Goal: Task Accomplishment & Management: Manage account settings

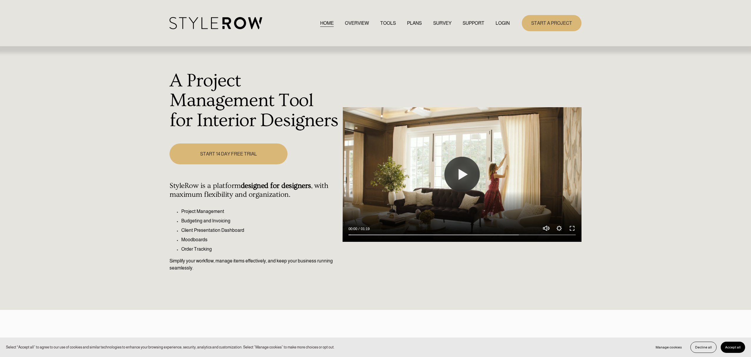
click at [505, 24] on link "LOGIN" at bounding box center [503, 23] width 14 height 8
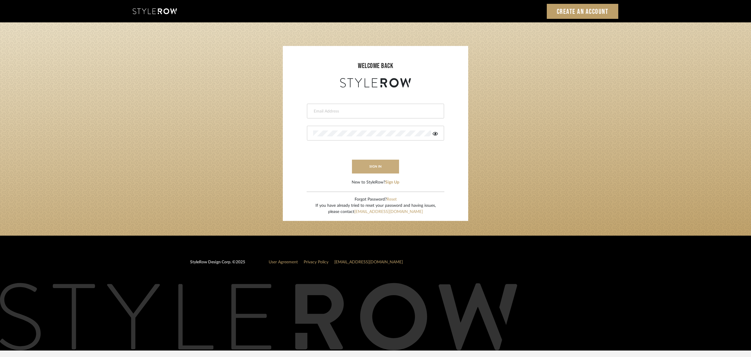
type input "christy@christyb.com"
click at [389, 165] on button "sign in" at bounding box center [375, 167] width 47 height 14
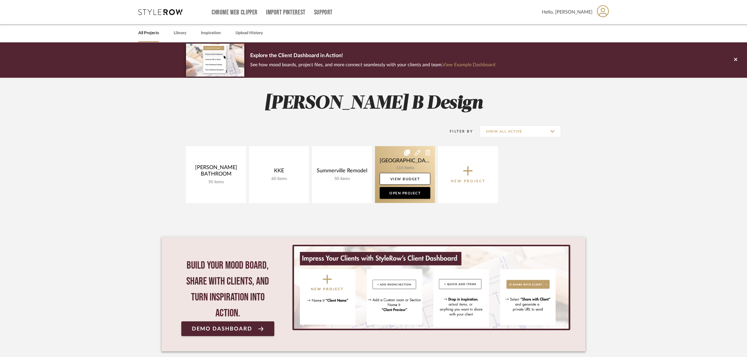
click at [408, 165] on link at bounding box center [405, 174] width 60 height 57
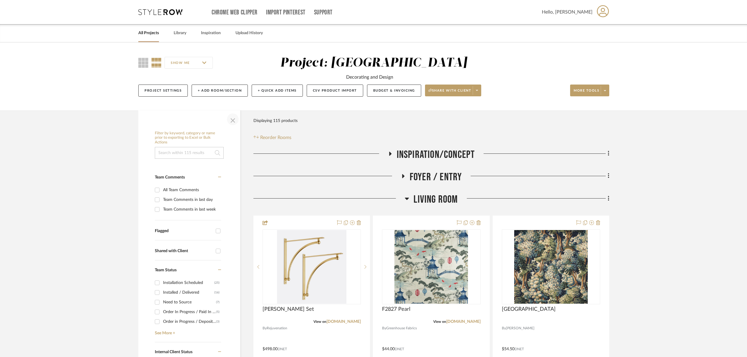
click at [231, 119] on span "button" at bounding box center [233, 119] width 14 height 14
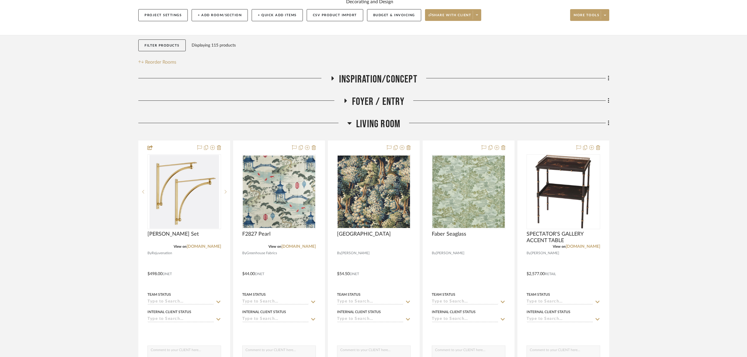
scroll to position [105, 0]
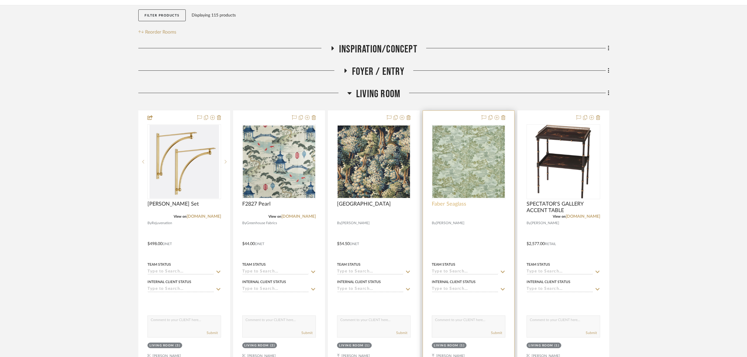
click at [461, 205] on span "Faber Seaglass" at bounding box center [449, 204] width 34 height 6
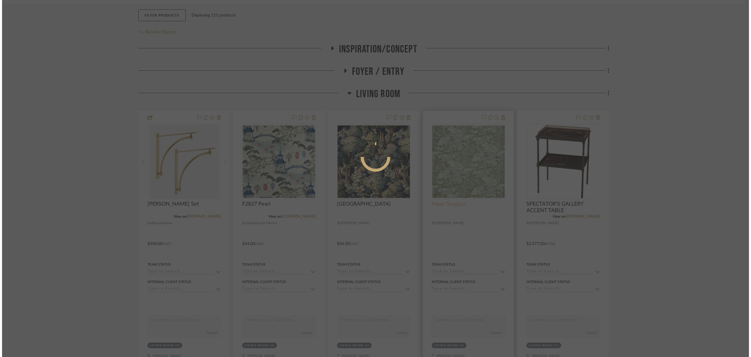
scroll to position [0, 0]
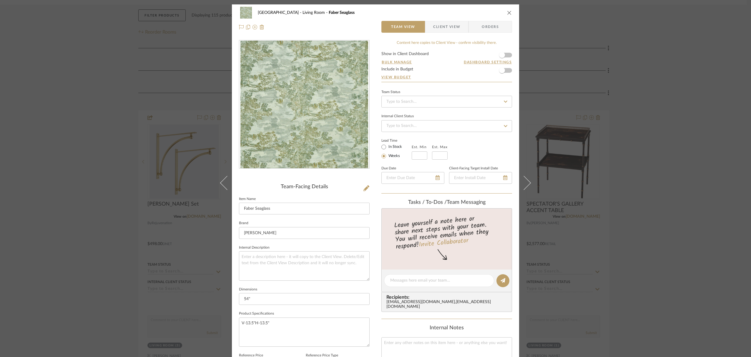
click at [507, 11] on icon "close" at bounding box center [509, 12] width 5 height 5
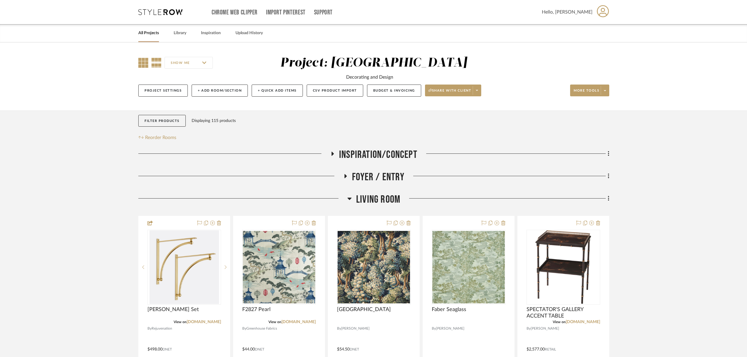
click at [143, 63] on icon at bounding box center [143, 63] width 10 height 10
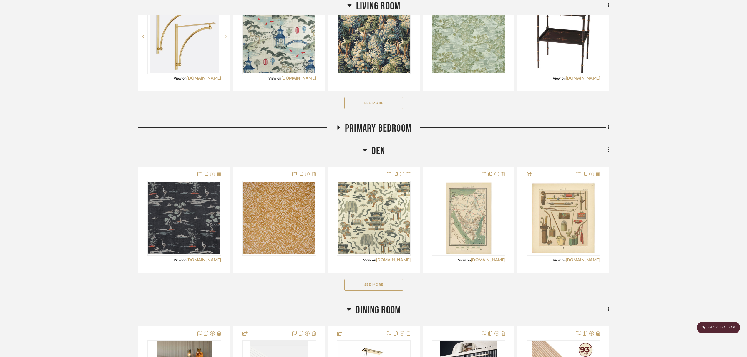
scroll to position [232, 0]
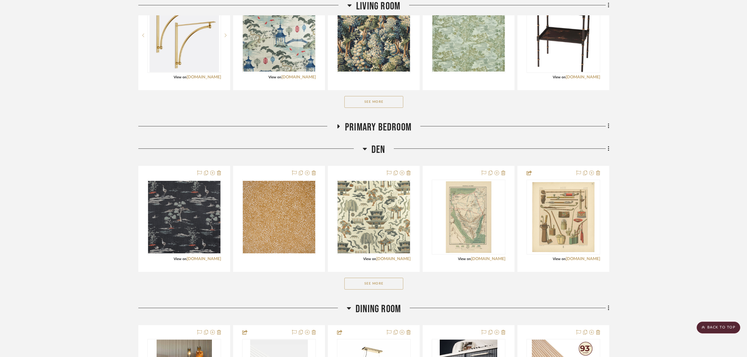
click at [387, 102] on button "See More" at bounding box center [373, 102] width 59 height 12
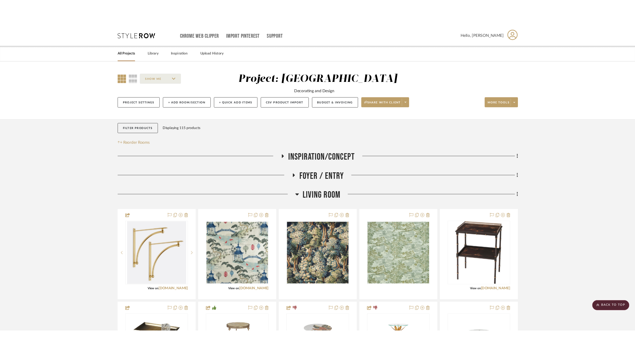
scroll to position [0, 0]
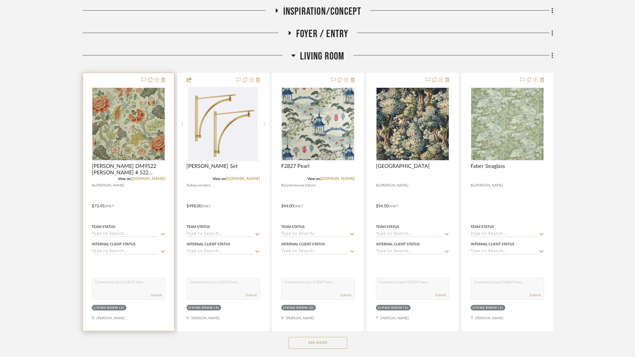
scroll to position [149, 0]
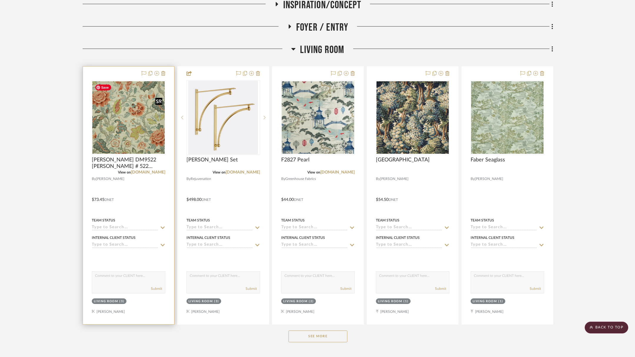
click at [129, 118] on img "0" at bounding box center [128, 117] width 72 height 72
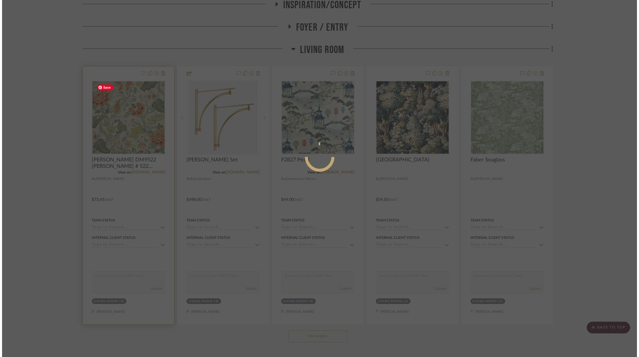
scroll to position [0, 0]
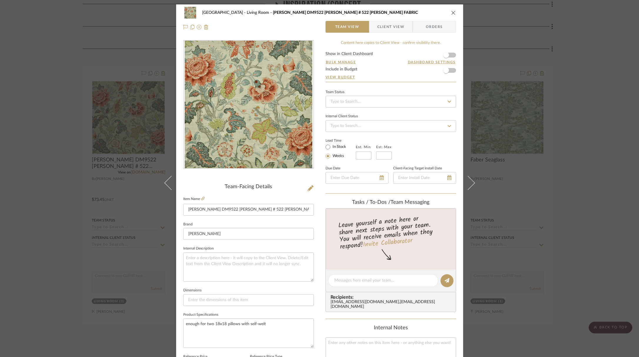
click at [451, 11] on icon "close" at bounding box center [453, 12] width 5 height 5
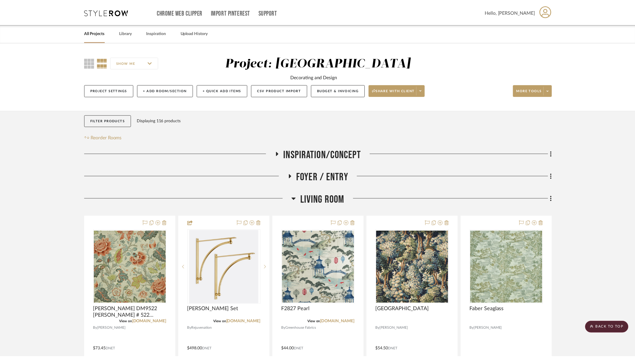
scroll to position [149, 0]
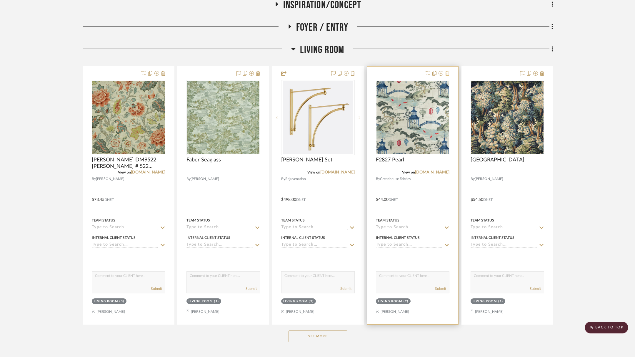
click at [448, 75] on icon at bounding box center [448, 73] width 4 height 5
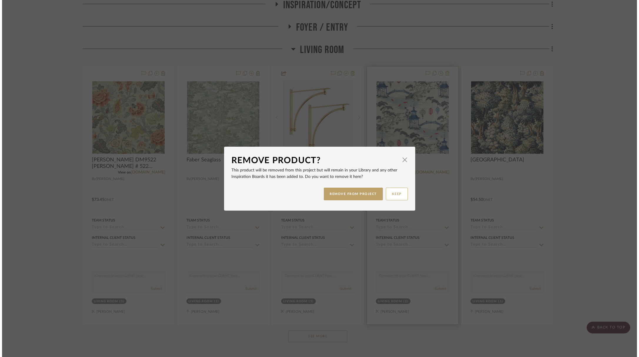
scroll to position [0, 0]
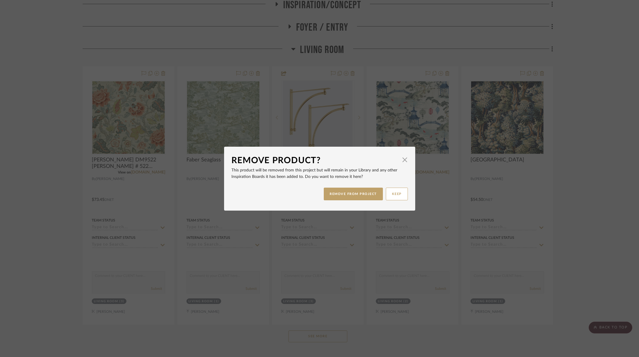
click at [596, 115] on div "Remove Product? × This product will be removed from this project but will remai…" at bounding box center [319, 178] width 639 height 357
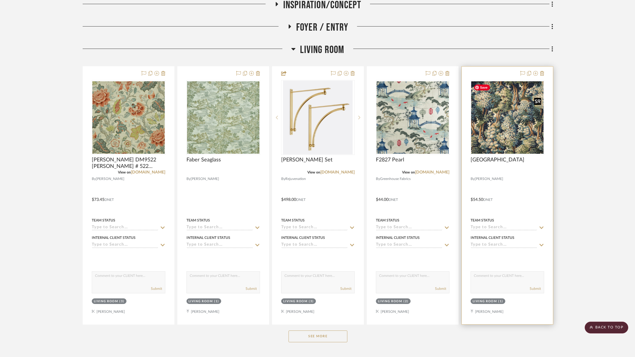
scroll to position [261, 0]
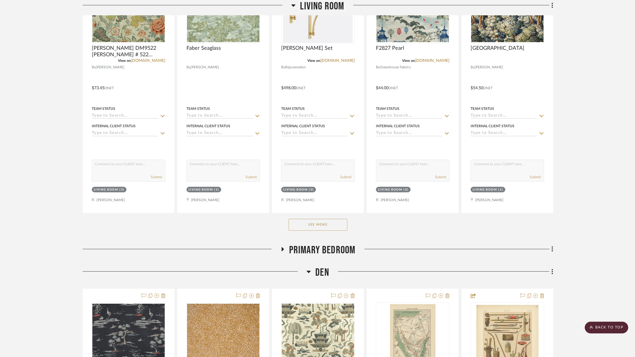
click at [328, 225] on button "See More" at bounding box center [318, 225] width 59 height 12
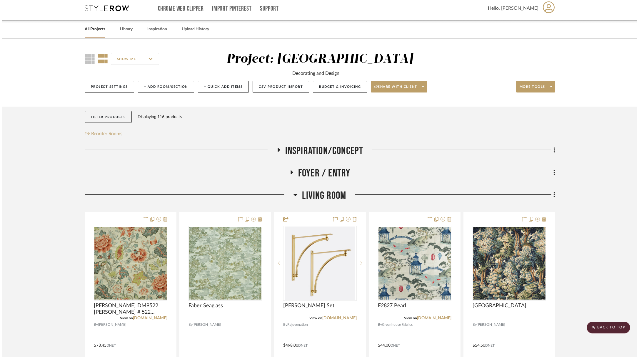
scroll to position [0, 0]
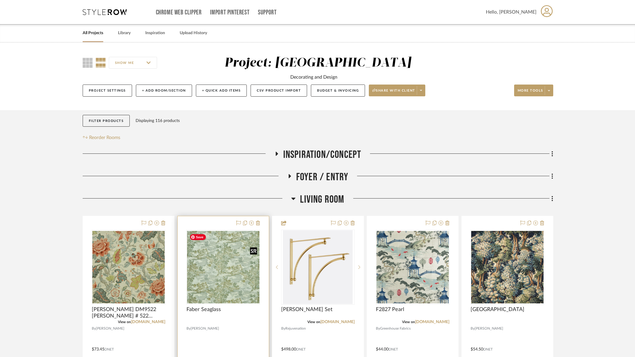
click at [227, 269] on img "0" at bounding box center [223, 267] width 72 height 72
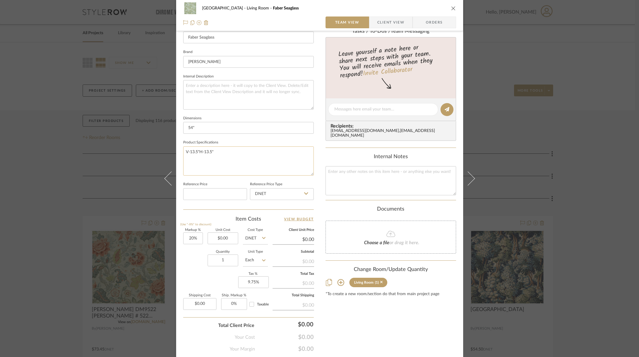
scroll to position [189, 0]
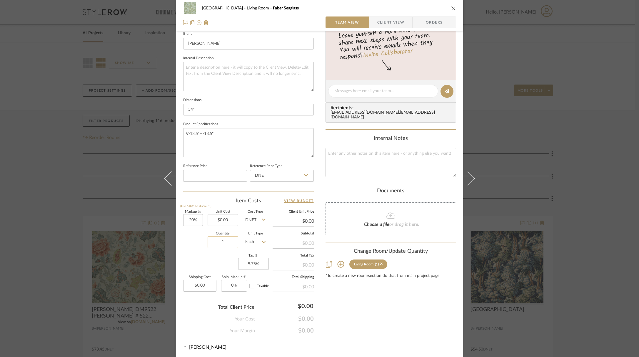
click at [225, 242] on input "1" at bounding box center [223, 242] width 31 height 12
type input "2"
click at [453, 9] on icon "close" at bounding box center [453, 8] width 5 height 5
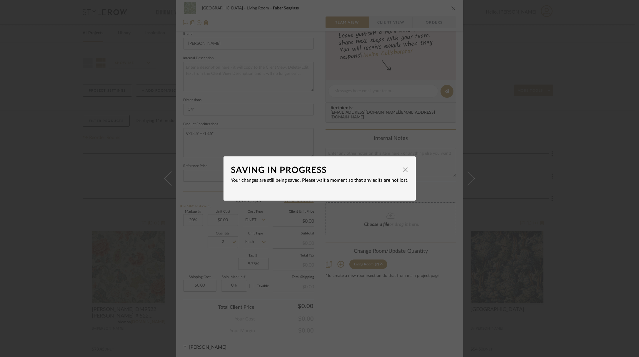
drag, startPoint x: 404, startPoint y: 172, endPoint x: 483, endPoint y: 162, distance: 79.7
click at [404, 172] on span "button" at bounding box center [406, 170] width 12 height 12
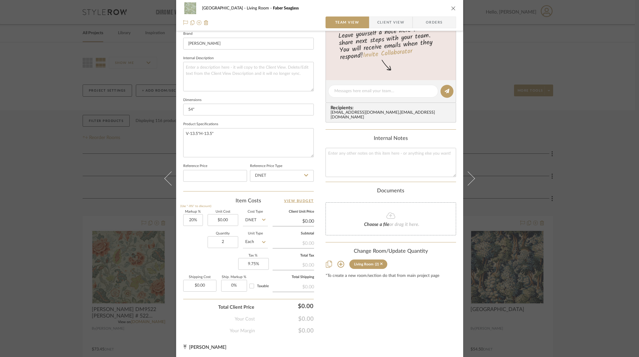
click at [592, 154] on div "[PERSON_NAME] Living Room Faber Seaglass Team View Client View Orders Team-Faci…" at bounding box center [319, 178] width 639 height 357
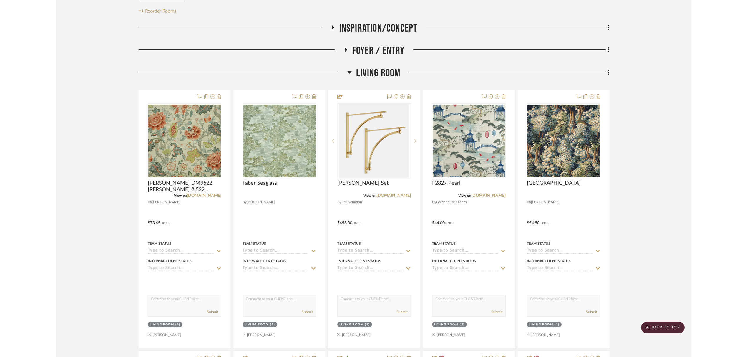
scroll to position [148, 0]
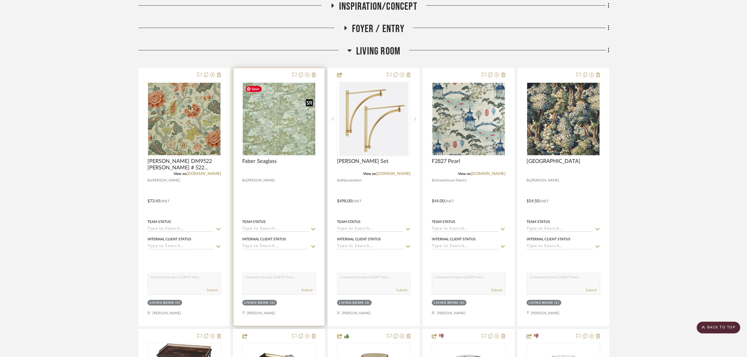
click at [282, 136] on img "0" at bounding box center [279, 119] width 72 height 72
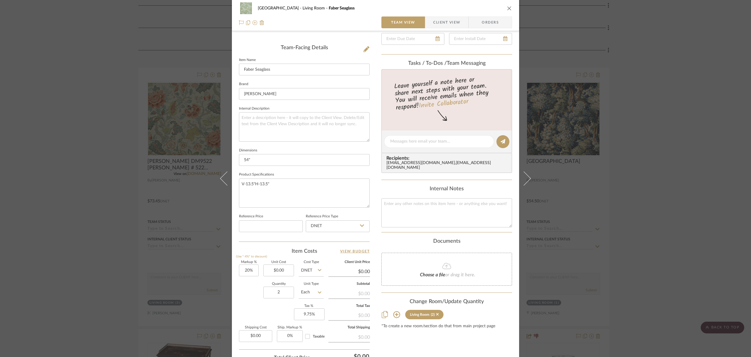
scroll to position [170, 0]
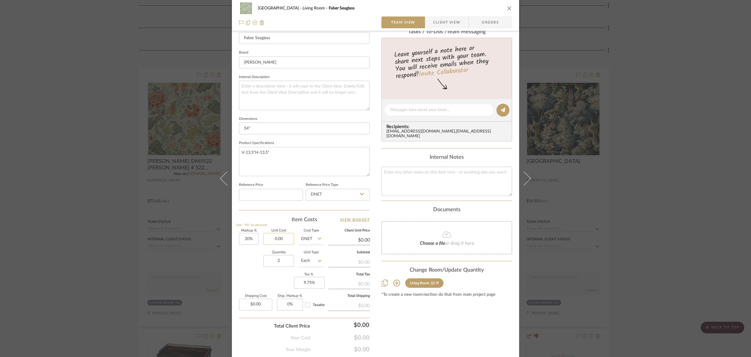
click at [286, 239] on input "0.00" at bounding box center [278, 239] width 31 height 12
type input "$51.95"
click at [247, 253] on div "Quantity 2 Unit Type Each" at bounding box center [281, 261] width 85 height 21
type input "$62.34"
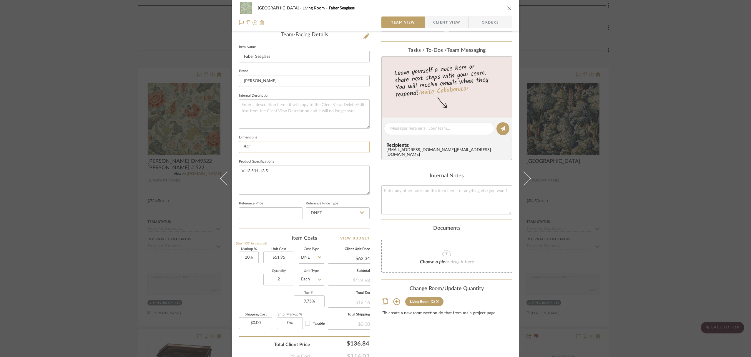
scroll to position [155, 0]
click at [316, 105] on textarea at bounding box center [304, 111] width 131 height 29
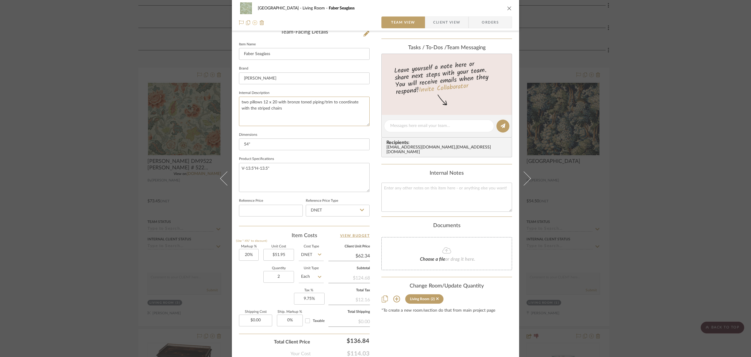
type textarea "two pillows 12 x 20 with bronze toned piping/trim to coordinate with the stripe…"
click at [261, 319] on input "0.00" at bounding box center [255, 320] width 33 height 12
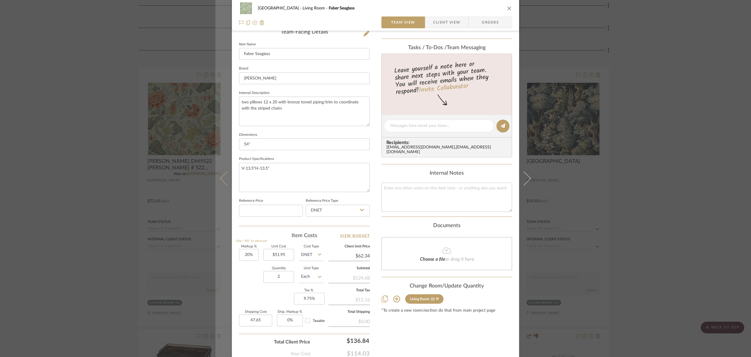
type input "$47.65"
click at [220, 179] on icon at bounding box center [227, 178] width 14 height 14
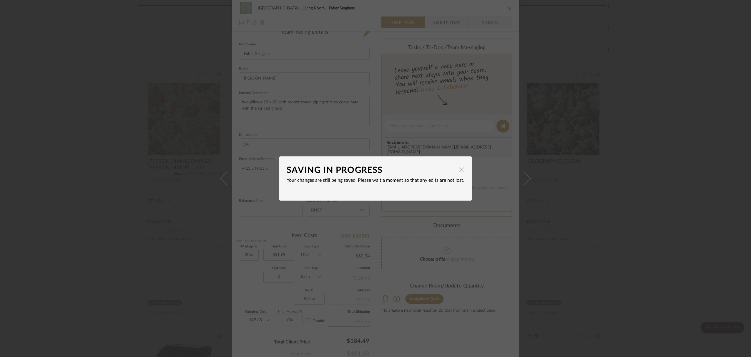
click at [456, 171] on span "button" at bounding box center [462, 170] width 12 height 12
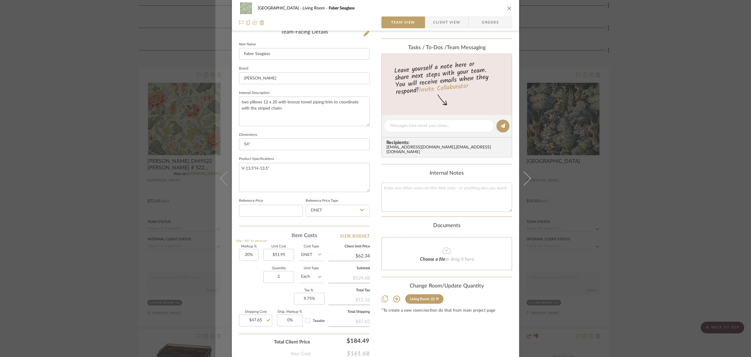
click at [220, 179] on icon at bounding box center [227, 178] width 14 height 14
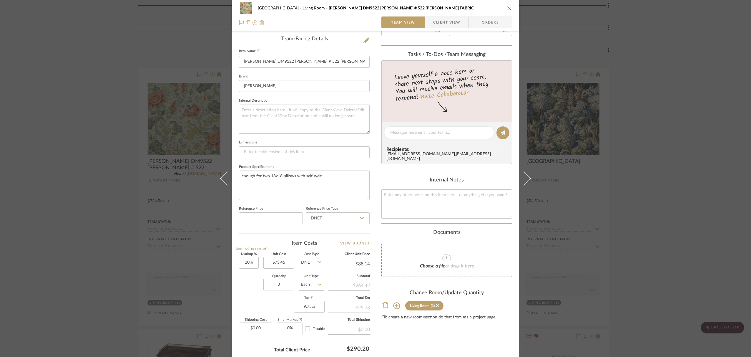
scroll to position [190, 0]
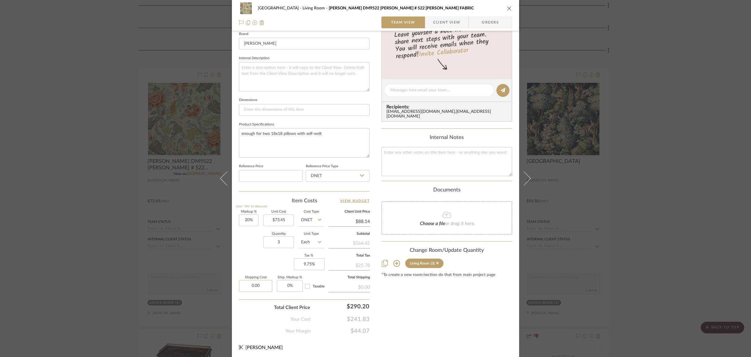
click at [263, 284] on input "0.00" at bounding box center [255, 286] width 33 height 12
type input "$14.95"
click at [251, 267] on div "Markup % (Use "-X%" to discount) 20% Unit Cost $73.45 Cost Type DNET Client Uni…" at bounding box center [304, 253] width 131 height 86
drag, startPoint x: 249, startPoint y: 219, endPoint x: 252, endPoint y: 219, distance: 3.0
click at [252, 219] on input "20" at bounding box center [249, 220] width 20 height 12
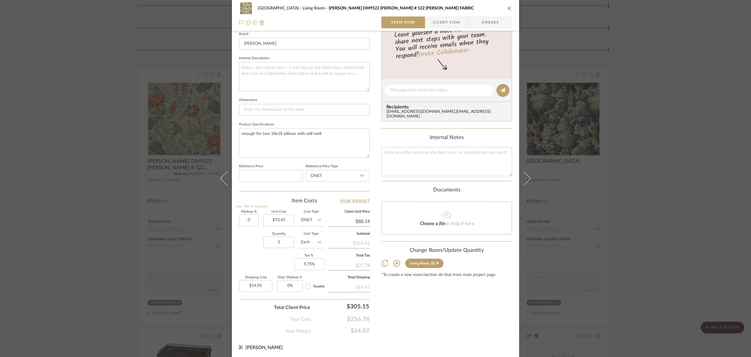
type input "0%"
click at [253, 242] on div "Quantity 3 Unit Type Each" at bounding box center [281, 242] width 85 height 21
type input "$73.45"
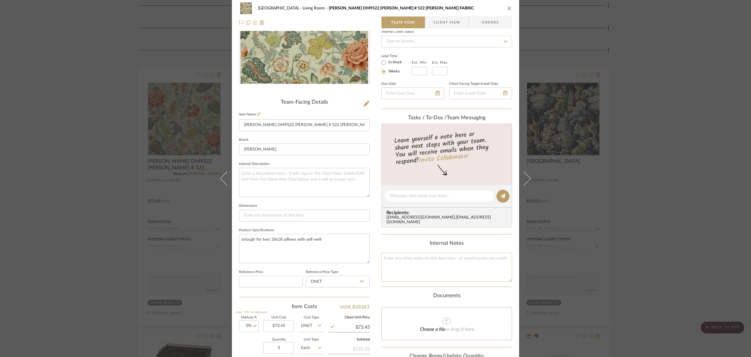
scroll to position [0, 0]
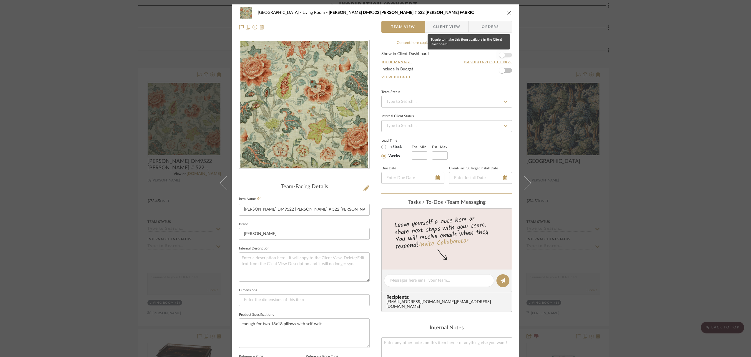
click at [505, 55] on span "button" at bounding box center [502, 55] width 13 height 13
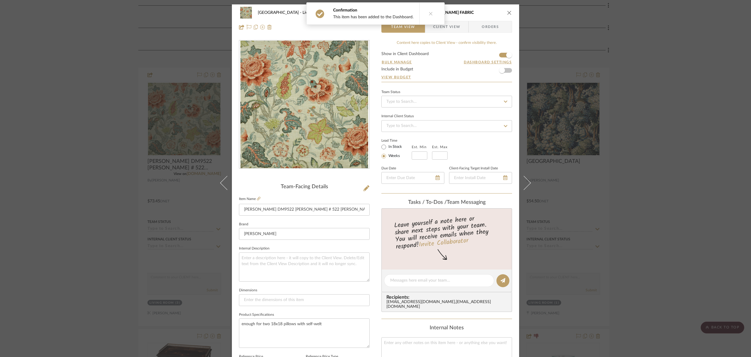
click at [507, 71] on form "Show in Client Dashboard Bulk Manage Dashboard Settings Include in Budget View …" at bounding box center [446, 67] width 131 height 30
drag, startPoint x: 504, startPoint y: 71, endPoint x: 505, endPoint y: 81, distance: 10.3
click at [504, 71] on span "button" at bounding box center [502, 70] width 13 height 13
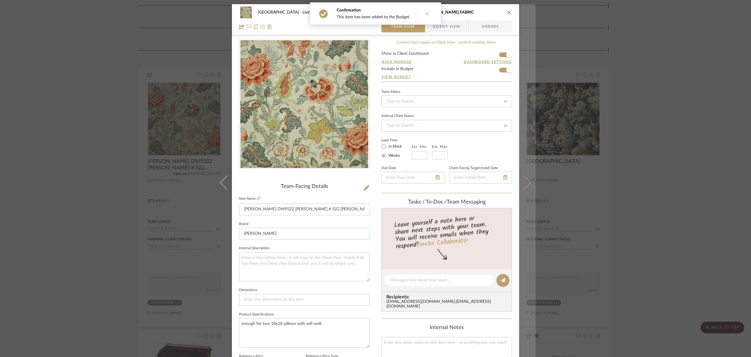
click at [525, 183] on icon at bounding box center [524, 182] width 14 height 14
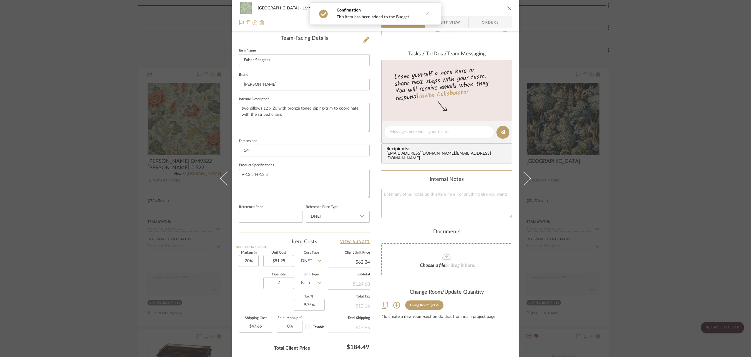
scroll to position [189, 0]
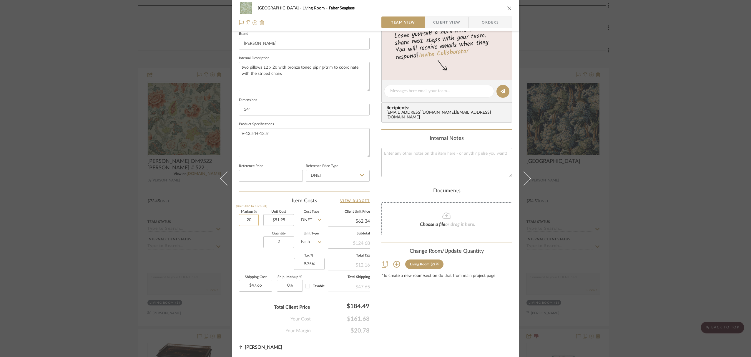
click at [253, 220] on input "20" at bounding box center [249, 220] width 20 height 12
type input "0%"
click at [243, 241] on div "Quantity 2 Unit Type Each" at bounding box center [281, 242] width 85 height 21
type input "$51.95"
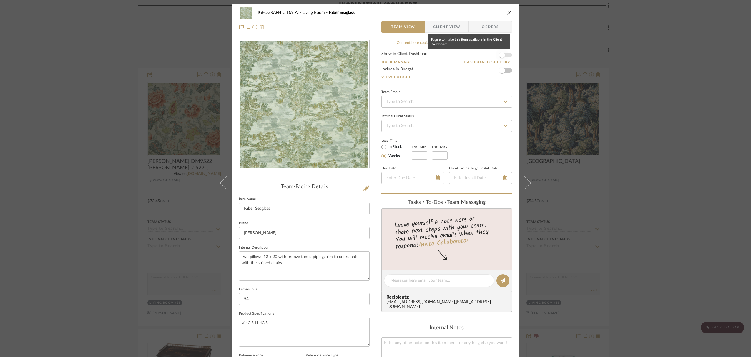
click at [506, 56] on span "button" at bounding box center [502, 55] width 13 height 13
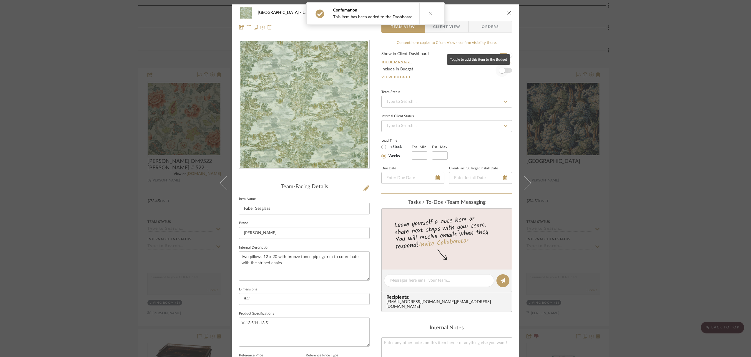
click at [506, 70] on span "button" at bounding box center [502, 70] width 13 height 13
click at [242, 208] on input "Faber Seaglass" at bounding box center [304, 208] width 131 height 12
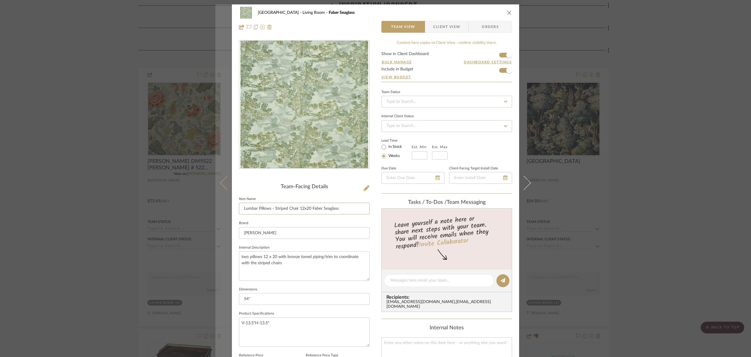
type input "Lumbar Pillows - Striped Chair 12x20 Faber Seaglass"
click at [220, 183] on icon at bounding box center [227, 183] width 14 height 14
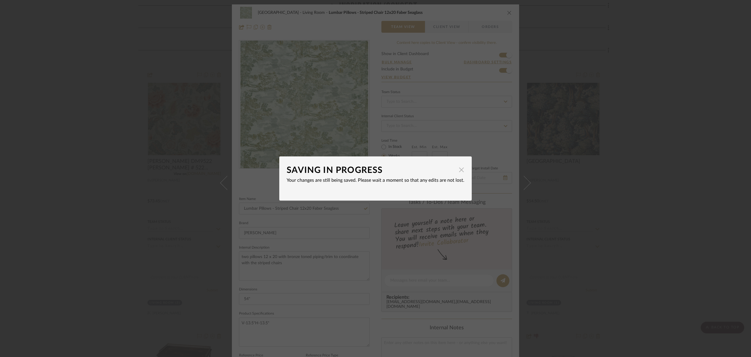
click at [459, 167] on span "button" at bounding box center [462, 170] width 12 height 12
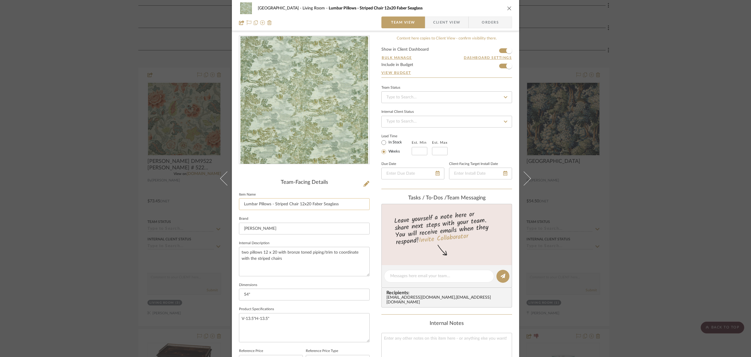
drag, startPoint x: 319, startPoint y: 203, endPoint x: 344, endPoint y: 204, distance: 24.7
click at [344, 204] on input "Lumbar Pillows - Striped Chair 12x20 Faber Seaglass" at bounding box center [304, 204] width 131 height 12
type input "Lumbar Pillows - Striped Chair 12x20"
click at [239, 252] on textarea "two pillows 12 x 20 with bronze toned piping/trim to coordinate with the stripe…" at bounding box center [304, 260] width 131 height 29
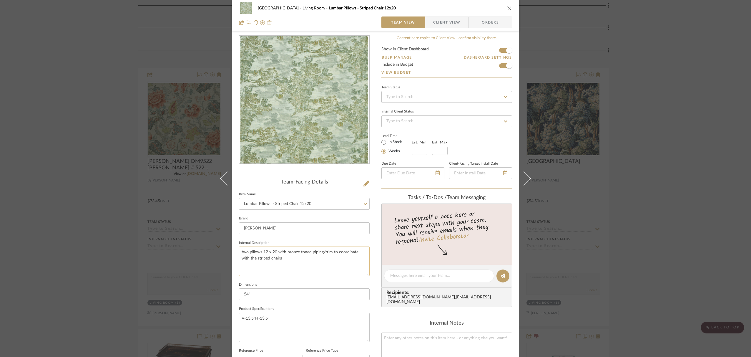
click at [244, 252] on textarea "two pillows 12 x 20 with bronze toned piping/trim to coordinate with the stripe…" at bounding box center [304, 260] width 131 height 29
paste textarea "Faber Seaglass"
click at [243, 258] on textarea "Faber Seaglass two pillows 12 x 20 with bronze toned piping/trim to coordinate …" at bounding box center [304, 260] width 131 height 29
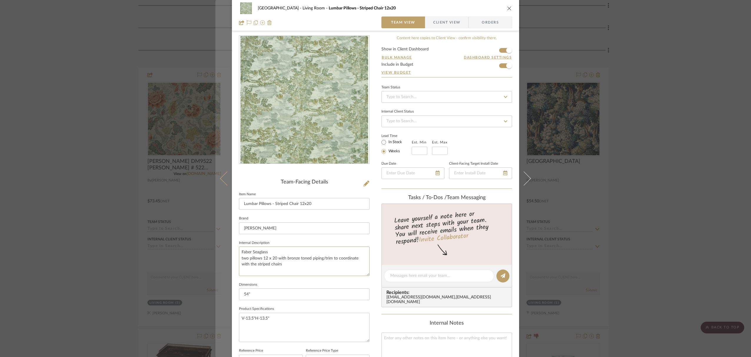
type textarea "Faber Seaglass two pillows 12 x 20 with bronze toned piping/trim to coordinate …"
click at [220, 178] on icon at bounding box center [227, 178] width 14 height 14
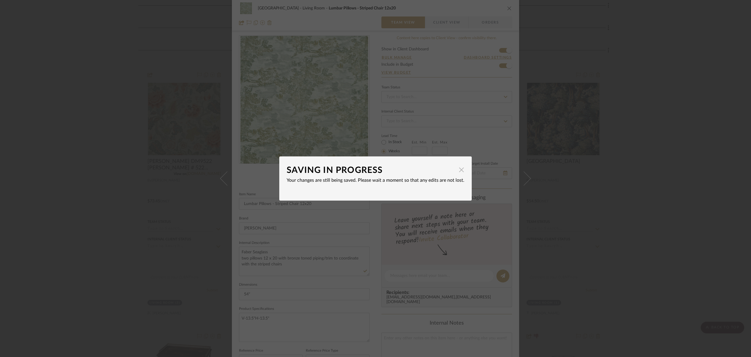
click at [460, 170] on span "button" at bounding box center [462, 170] width 12 height 12
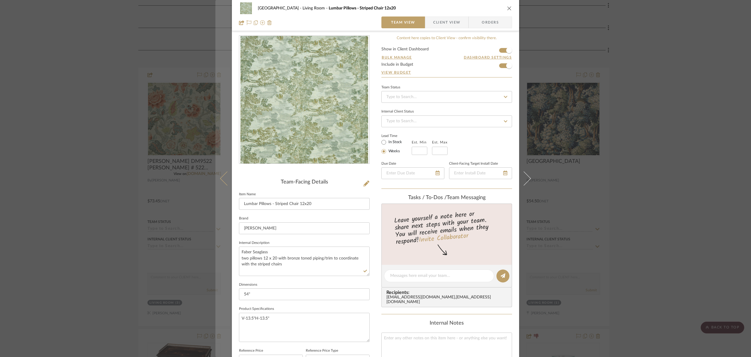
click at [222, 179] on icon at bounding box center [227, 178] width 14 height 14
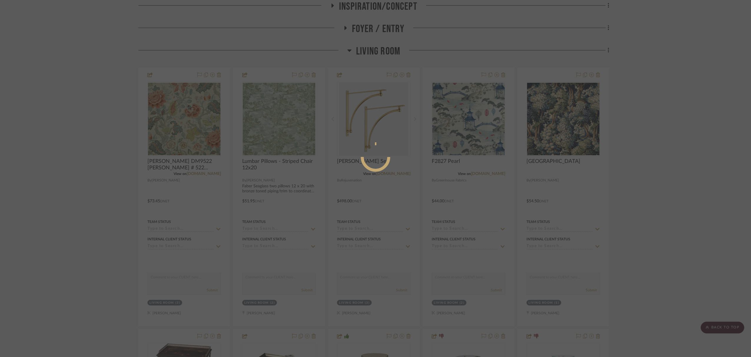
scroll to position [0, 0]
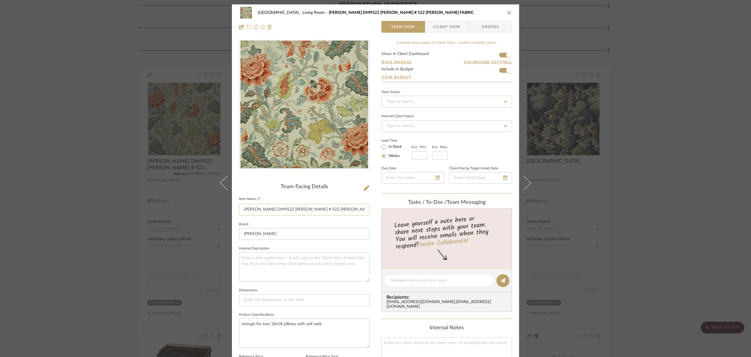
drag, startPoint x: 244, startPoint y: 209, endPoint x: 358, endPoint y: 209, distance: 114.2
click at [358, 209] on input "[PERSON_NAME] DM9522 [PERSON_NAME] # 522 [PERSON_NAME] FABRIC" at bounding box center [304, 210] width 131 height 12
click at [279, 259] on textarea at bounding box center [304, 266] width 131 height 29
paste textarea "[PERSON_NAME] DM9522 [PERSON_NAME] # 522 [PERSON_NAME] FABRIC"
type textarea "[PERSON_NAME] DM9522 [PERSON_NAME] # 522 [PERSON_NAME] FABRIC"
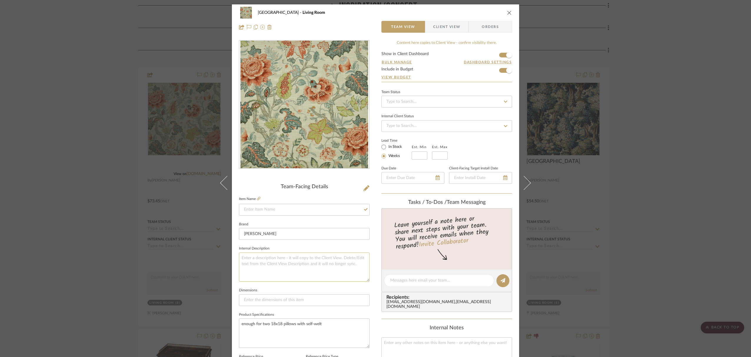
drag, startPoint x: 282, startPoint y: 264, endPoint x: 275, endPoint y: 265, distance: 6.8
click at [282, 264] on textarea at bounding box center [304, 266] width 131 height 29
click at [276, 211] on input at bounding box center [304, 210] width 131 height 12
click at [275, 259] on textarea at bounding box center [304, 266] width 131 height 29
click at [447, 30] on span "Client View" at bounding box center [446, 27] width 27 height 12
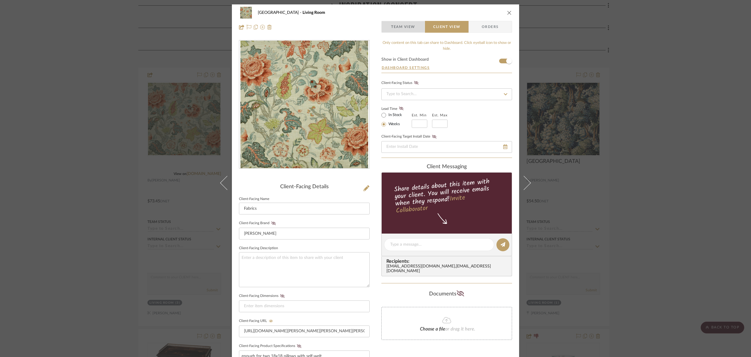
click at [404, 27] on span "Team View" at bounding box center [403, 27] width 24 height 12
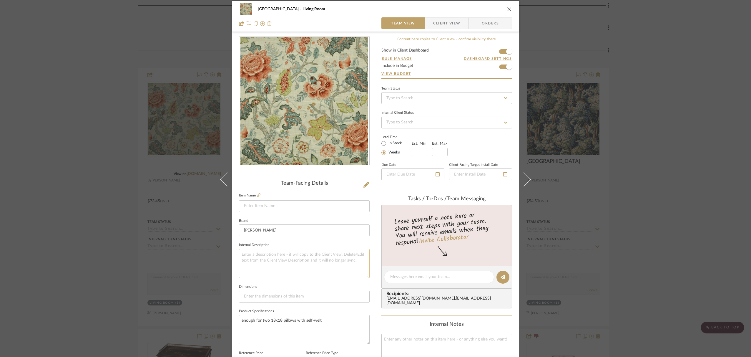
scroll to position [3, 0]
click at [279, 256] on textarea at bounding box center [304, 263] width 131 height 29
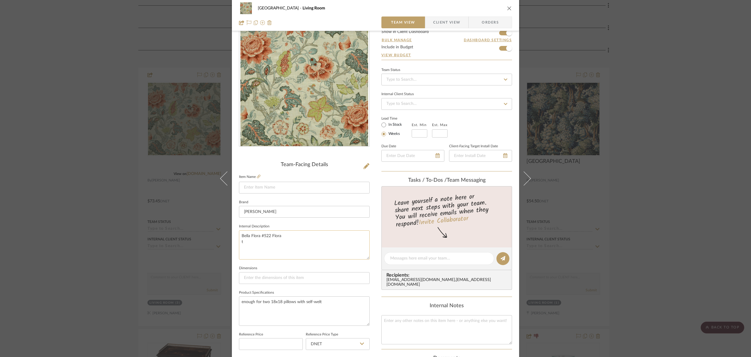
scroll to position [20, 0]
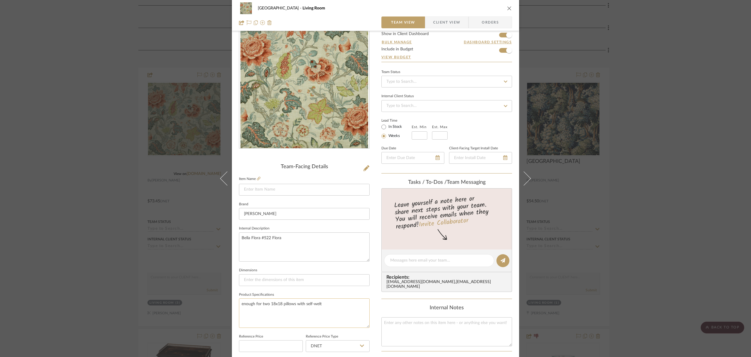
type textarea "Bella Flora #522 Flora"
click at [260, 304] on textarea "enough for two 18x18 pillows with self-welt" at bounding box center [304, 312] width 131 height 29
drag, startPoint x: 271, startPoint y: 303, endPoint x: 322, endPoint y: 304, distance: 51.2
click at [322, 304] on textarea "enough for two 18x18 pillows with self-welt" at bounding box center [304, 312] width 131 height 29
click at [265, 248] on textarea "Bella Flora #522 Flora" at bounding box center [304, 246] width 131 height 29
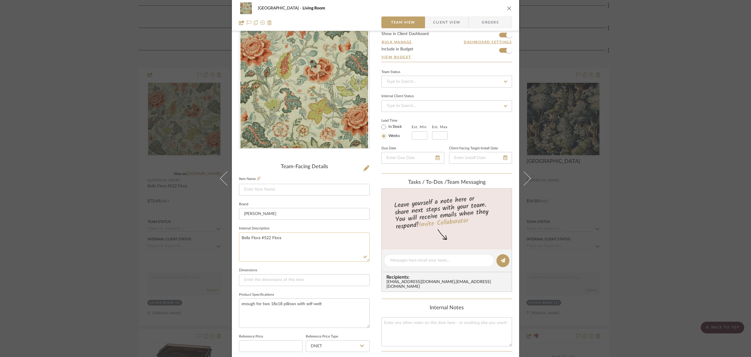
paste textarea "two 18x18 pillows with self-welt"
click at [281, 239] on textarea "Bella Flora #522 Floratwo 18x18 pillows with self-welt" at bounding box center [304, 246] width 131 height 29
type textarea "[PERSON_NAME] #522 [PERSON_NAME] two 18x18 pillows with self-welt"
click at [292, 189] on input at bounding box center [304, 190] width 131 height 12
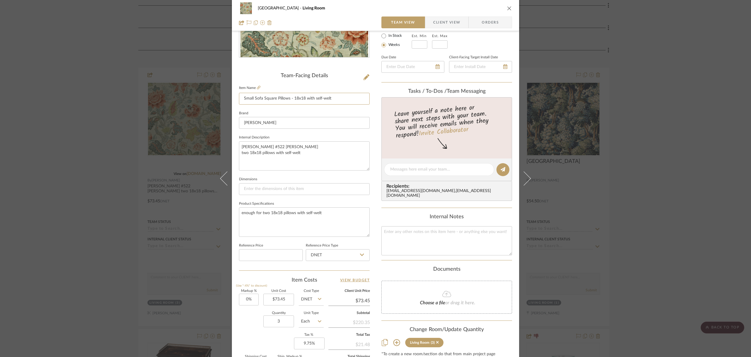
scroll to position [190, 0]
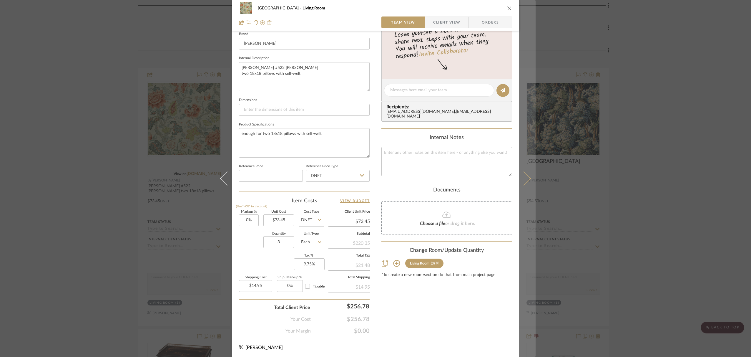
type input "Small Sofa Square Pillows - 18x18 with self-welt"
click at [526, 175] on button at bounding box center [527, 178] width 16 height 357
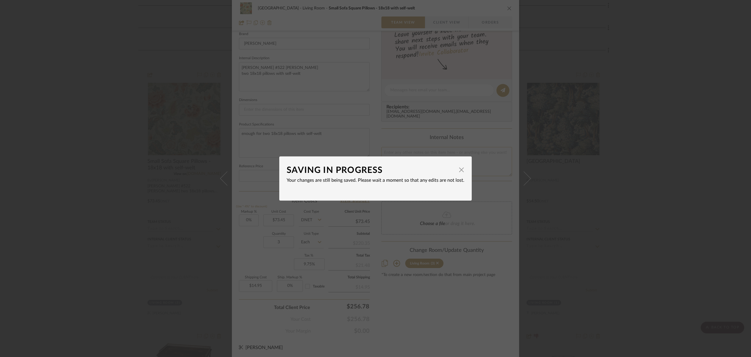
drag, startPoint x: 460, startPoint y: 171, endPoint x: 478, endPoint y: 173, distance: 17.8
click at [460, 171] on span "button" at bounding box center [462, 170] width 12 height 12
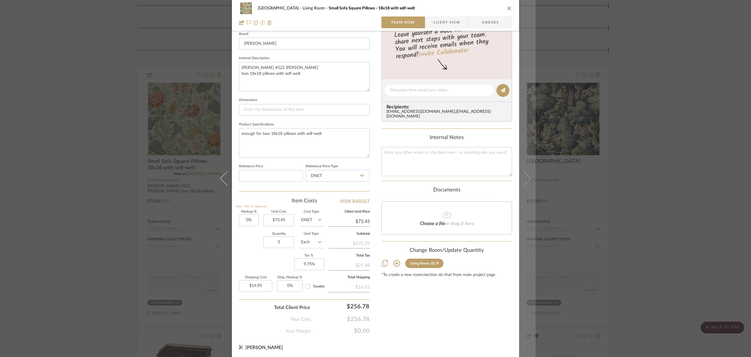
click at [527, 177] on icon at bounding box center [524, 178] width 14 height 14
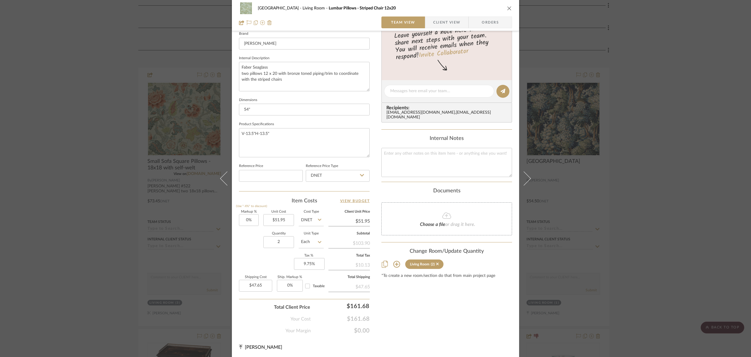
scroll to position [0, 0]
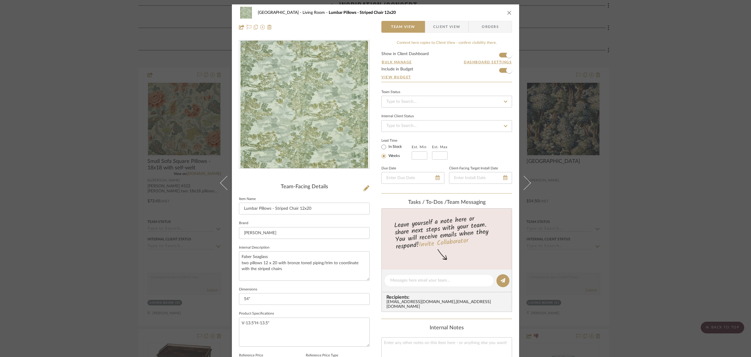
click at [508, 13] on icon "close" at bounding box center [509, 12] width 5 height 5
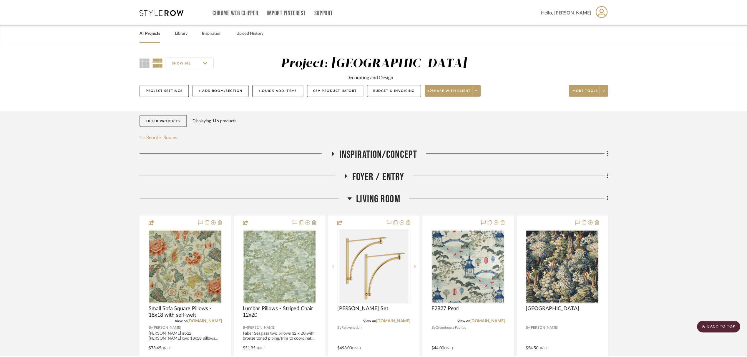
scroll to position [148, 0]
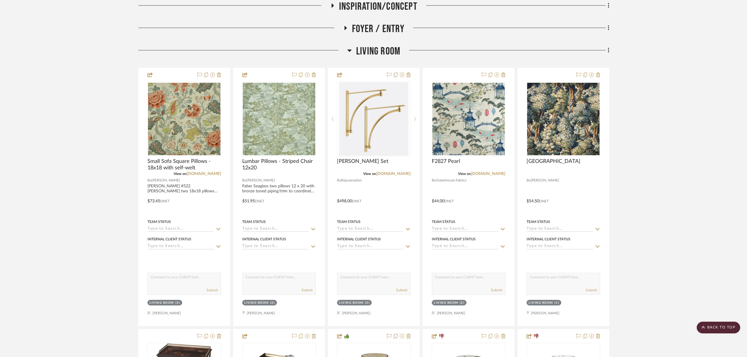
click at [350, 51] on icon at bounding box center [349, 50] width 4 height 2
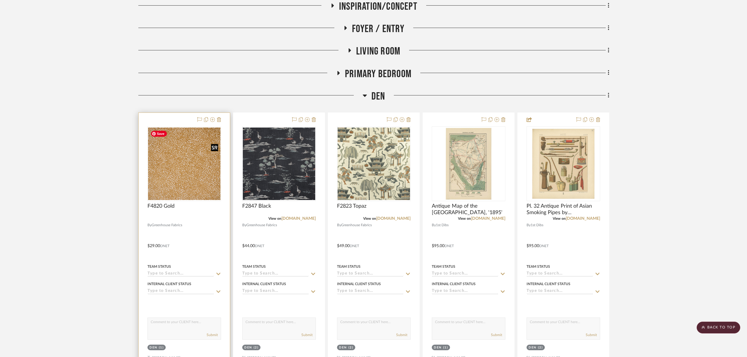
click at [195, 173] on img "0" at bounding box center [184, 163] width 72 height 72
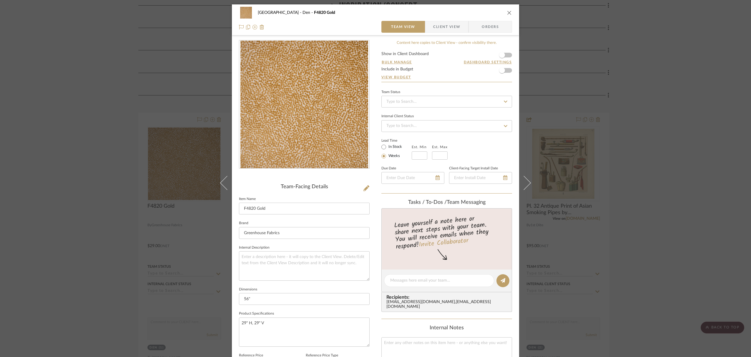
scroll to position [189, 0]
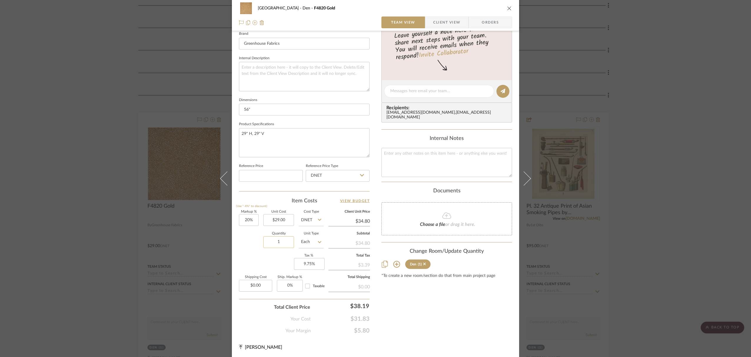
click at [281, 242] on input "1" at bounding box center [278, 242] width 31 height 12
type input "2"
type input "20"
click at [253, 220] on input "20" at bounding box center [249, 220] width 20 height 12
type input "0%"
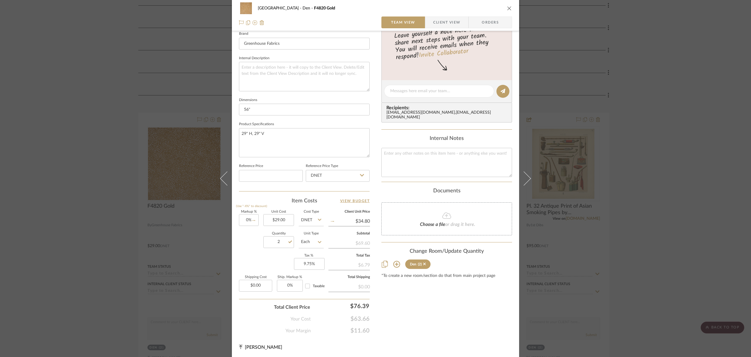
click at [320, 122] on fieldset "Product Specifications 29" H, 29" V" at bounding box center [304, 138] width 131 height 37
type input "$29.00"
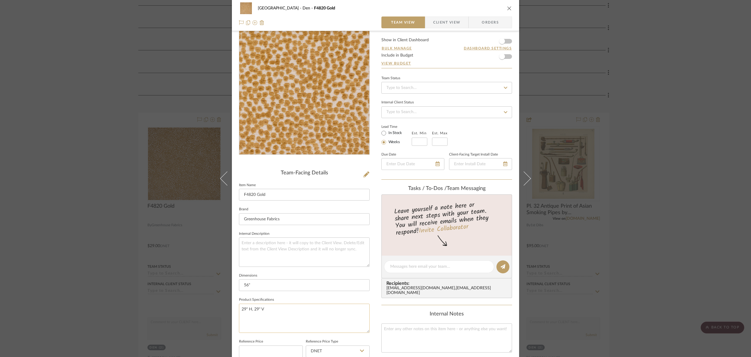
scroll to position [18, 0]
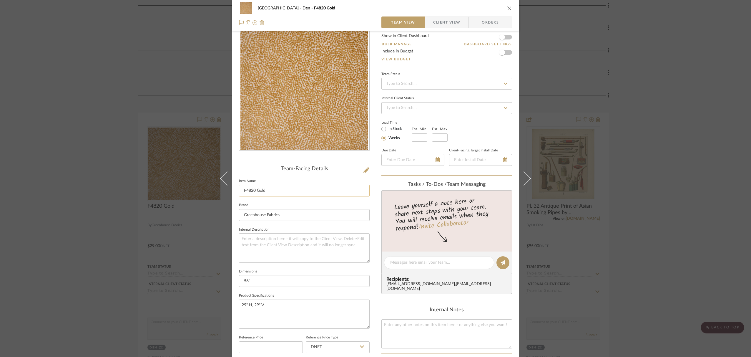
drag, startPoint x: 241, startPoint y: 190, endPoint x: 266, endPoint y: 190, distance: 25.3
click at [266, 190] on input "F4820 Gold" at bounding box center [304, 191] width 131 height 12
click at [263, 240] on textarea at bounding box center [304, 247] width 131 height 29
paste textarea "F4820 Gold"
drag, startPoint x: 265, startPoint y: 247, endPoint x: 275, endPoint y: 215, distance: 33.4
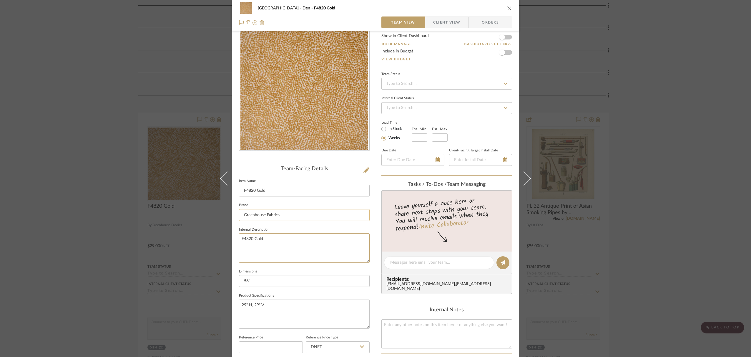
click at [265, 247] on textarea "F4820 Gold" at bounding box center [304, 247] width 131 height 29
type textarea "F4820 Gold"
click at [276, 189] on input "F4820 Gold" at bounding box center [304, 191] width 131 height 12
drag, startPoint x: 271, startPoint y: 189, endPoint x: 241, endPoint y: 190, distance: 30.3
click at [241, 190] on input "F4820 Gold" at bounding box center [304, 191] width 131 height 12
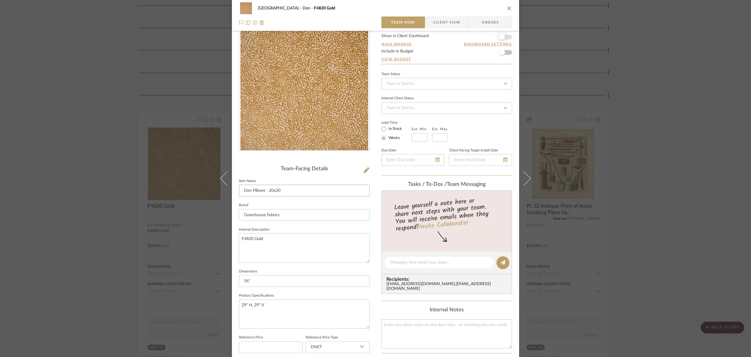
type input "Den Pillows - 20x20"
click at [506, 36] on span "button" at bounding box center [502, 37] width 13 height 13
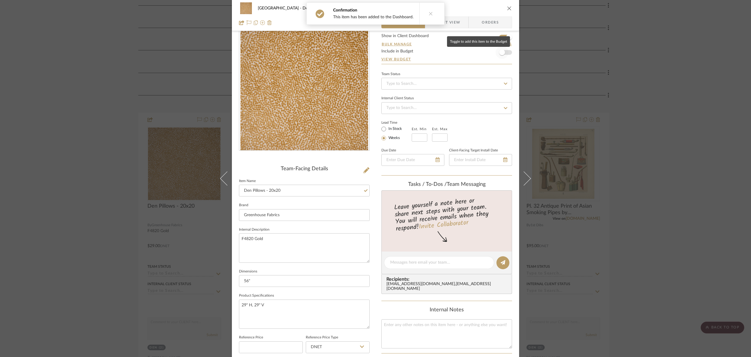
click at [504, 54] on span "button" at bounding box center [502, 52] width 13 height 13
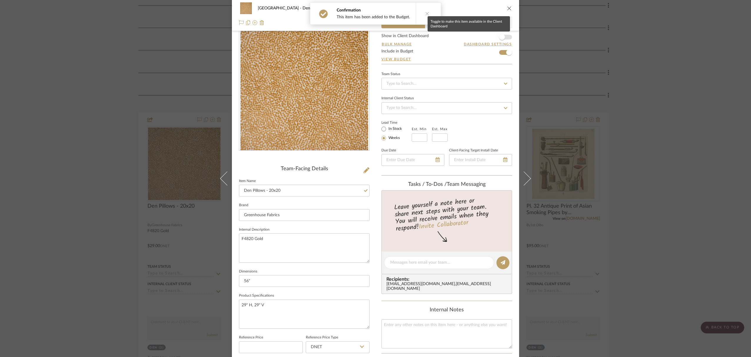
click at [506, 39] on span "button" at bounding box center [502, 37] width 13 height 13
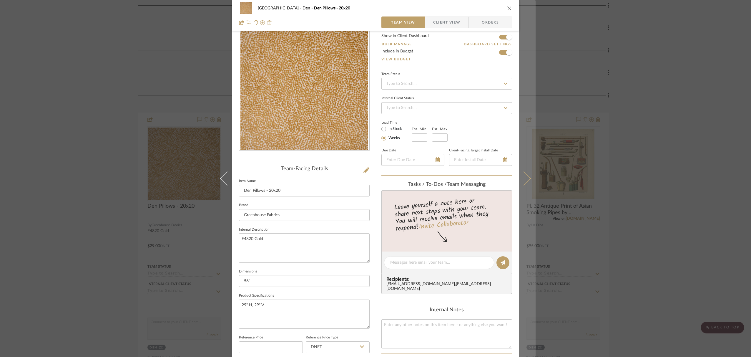
click at [528, 177] on icon at bounding box center [524, 178] width 14 height 14
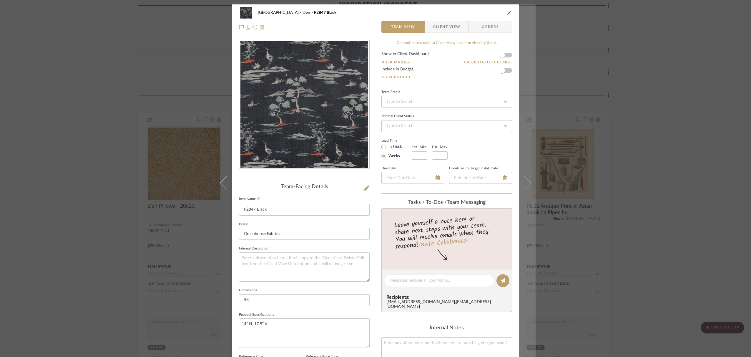
click at [527, 184] on icon at bounding box center [524, 183] width 14 height 14
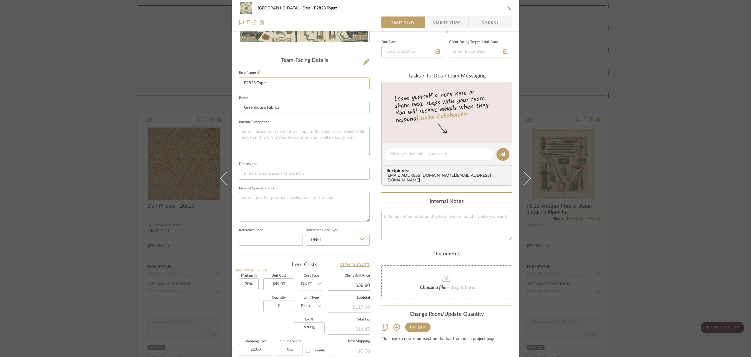
scroll to position [155, 0]
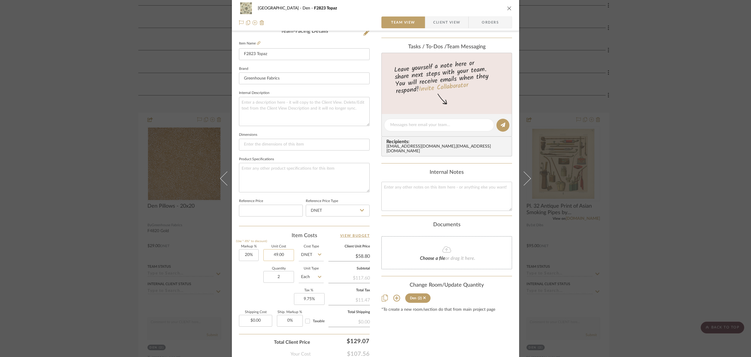
click at [285, 255] on input "49.00" at bounding box center [278, 255] width 31 height 12
type input "$44.00"
click at [104, 151] on div "[PERSON_NAME] Den F2823 Topaz Team View Client View Orders Team-Facing Details …" at bounding box center [375, 178] width 751 height 357
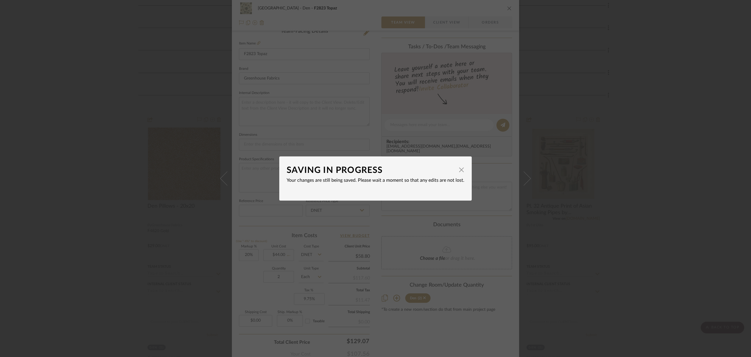
type input "$52.80"
click at [456, 169] on span "button" at bounding box center [462, 170] width 12 height 12
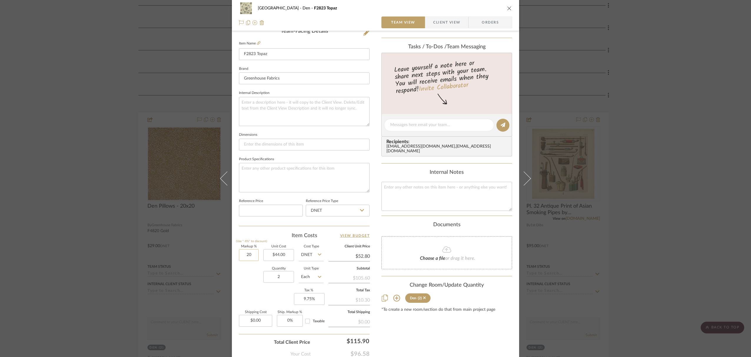
click at [256, 255] on input "20" at bounding box center [249, 255] width 20 height 12
type input "0%"
click at [248, 276] on div "Quantity 2 Unit Type Each" at bounding box center [281, 277] width 85 height 21
type input "$44.00"
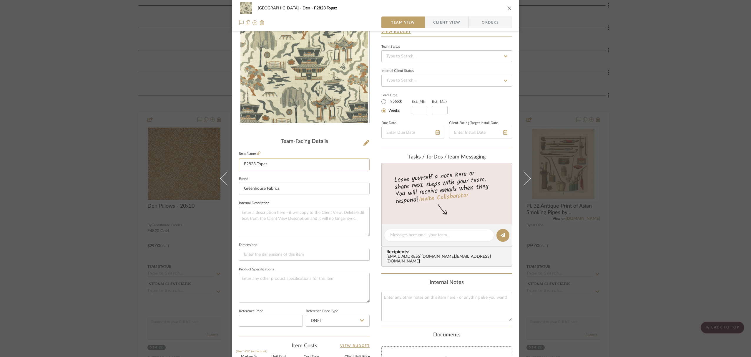
scroll to position [44, 0]
drag, startPoint x: 241, startPoint y: 165, endPoint x: 276, endPoint y: 165, distance: 35.0
click at [276, 165] on input "F2823 Topaz" at bounding box center [304, 165] width 131 height 12
click at [277, 215] on textarea at bounding box center [304, 222] width 131 height 29
paste textarea "F2823 Topaz"
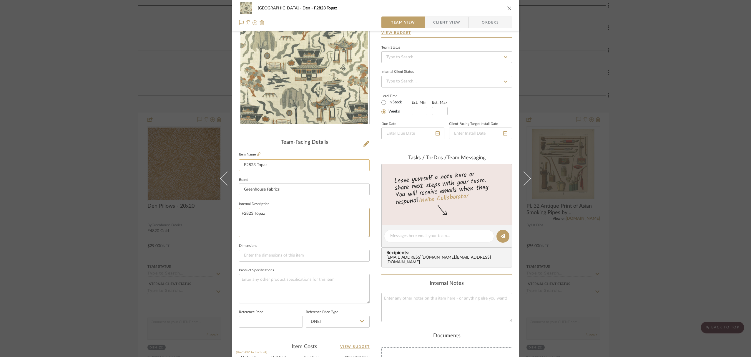
type textarea "F2823 Topaz"
click at [273, 167] on input "F2823 Topaz" at bounding box center [304, 165] width 131 height 12
drag, startPoint x: 275, startPoint y: 164, endPoint x: 240, endPoint y: 165, distance: 35.6
click at [240, 165] on input "F2823 Topaz" at bounding box center [304, 165] width 131 height 12
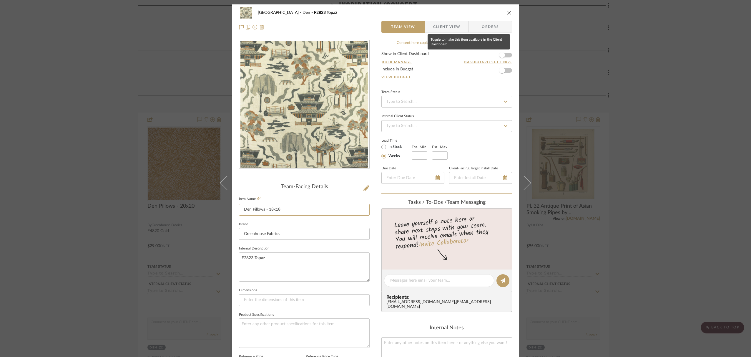
type input "Den Pillows - 18x18"
click at [507, 55] on form "Show in Client Dashboard Bulk Manage Dashboard Settings Include in Budget View …" at bounding box center [446, 67] width 131 height 30
click at [505, 57] on span "button" at bounding box center [502, 55] width 13 height 13
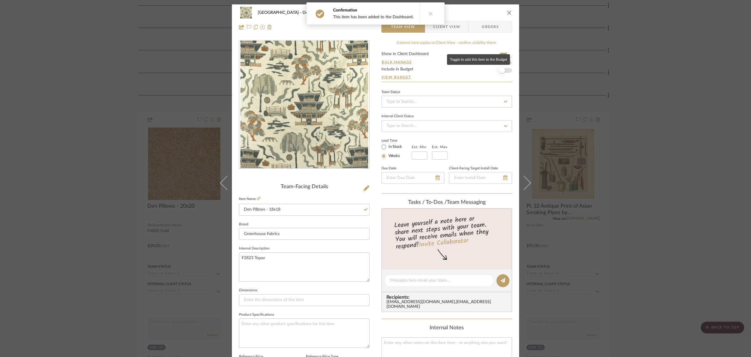
click at [505, 70] on span "button" at bounding box center [502, 70] width 13 height 13
click at [507, 12] on icon "close" at bounding box center [509, 12] width 5 height 5
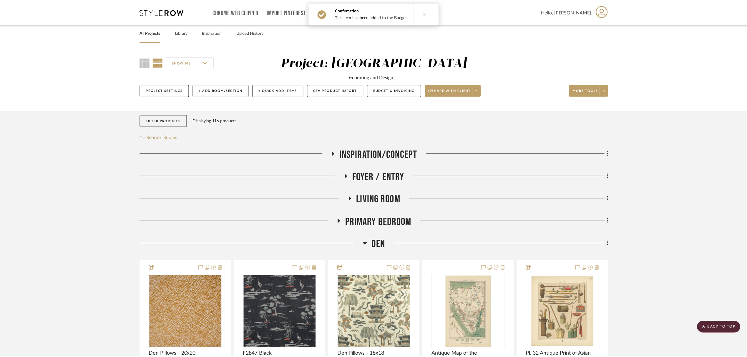
scroll to position [148, 0]
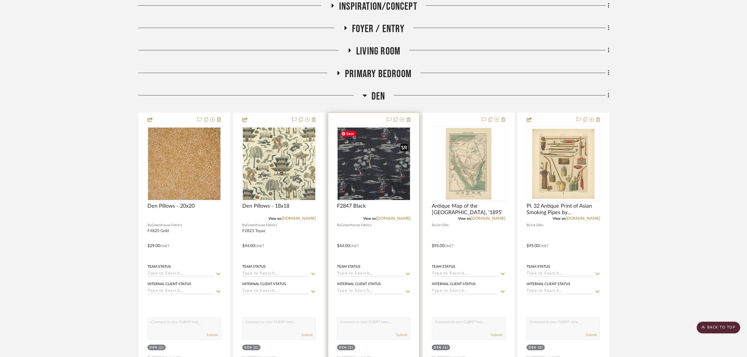
click at [365, 167] on img "0" at bounding box center [374, 163] width 72 height 72
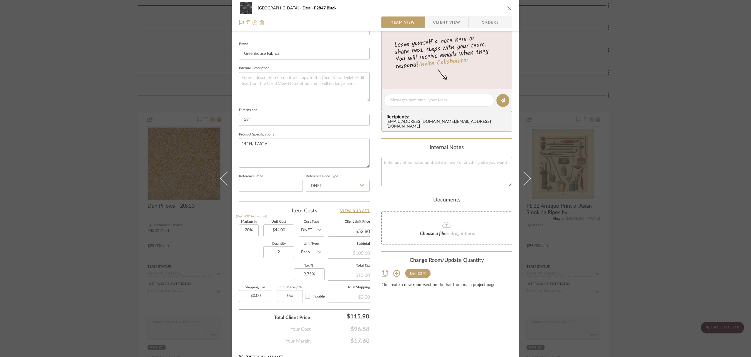
scroll to position [190, 0]
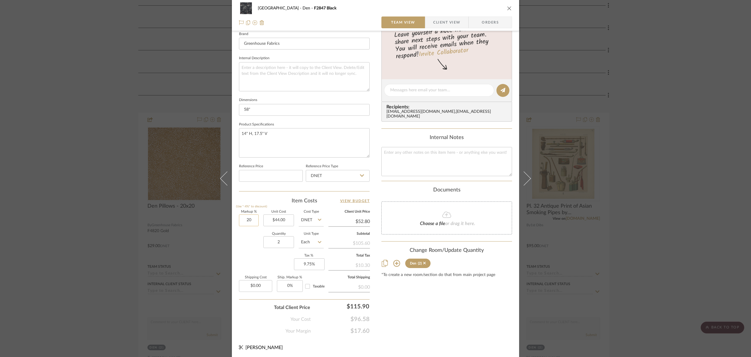
click at [253, 220] on input "20" at bounding box center [249, 220] width 20 height 12
type input "0%"
click at [285, 241] on input "2" at bounding box center [278, 242] width 31 height 12
type input "$44.00"
click at [509, 8] on icon "close" at bounding box center [509, 8] width 5 height 5
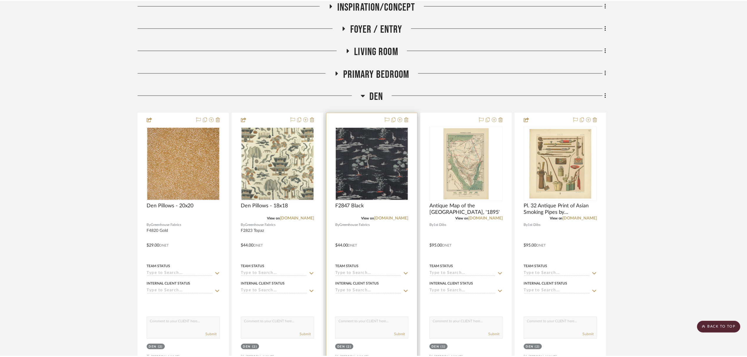
scroll to position [148, 0]
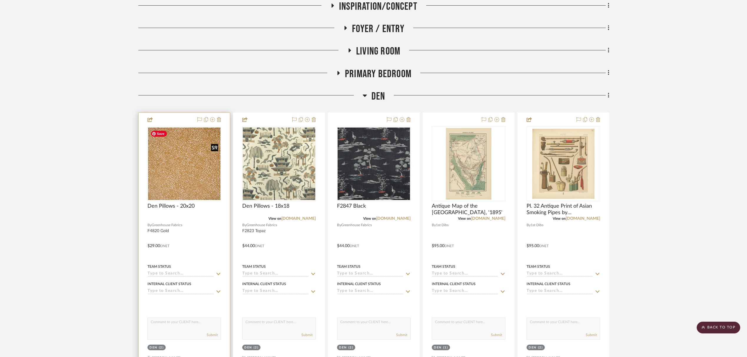
click at [177, 177] on img "0" at bounding box center [184, 163] width 72 height 72
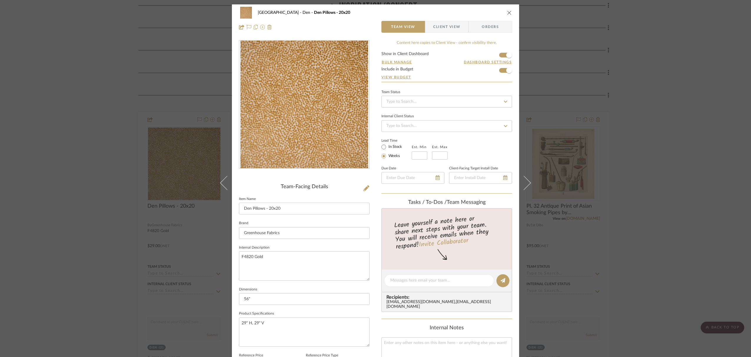
scroll to position [189, 0]
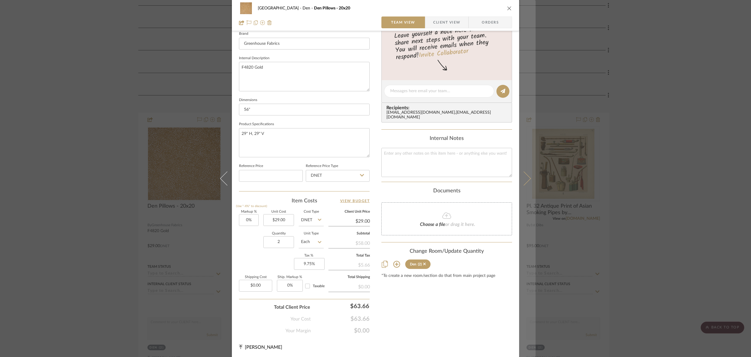
click at [526, 178] on icon at bounding box center [524, 178] width 14 height 14
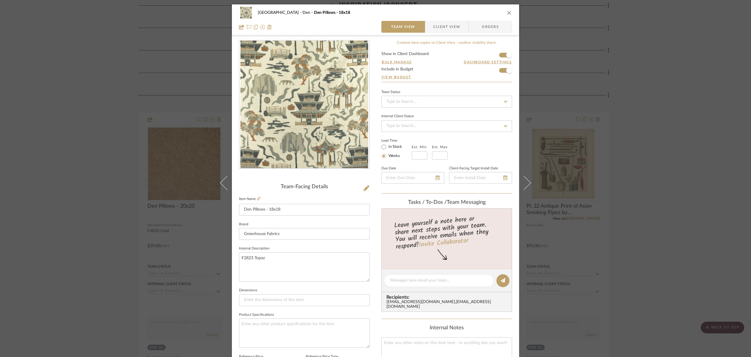
scroll to position [190, 0]
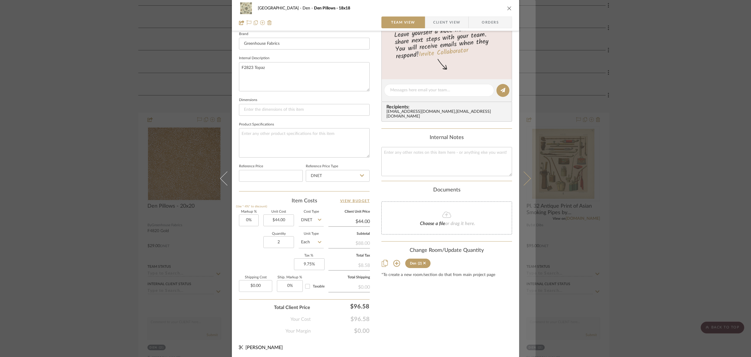
click at [527, 177] on icon at bounding box center [524, 178] width 14 height 14
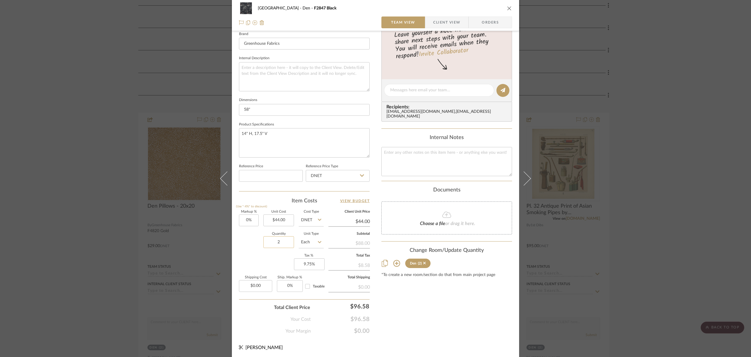
click at [285, 242] on input "2" at bounding box center [278, 242] width 31 height 12
type input "1.5"
click at [246, 241] on div "Quantity 1.5 Unit Type Each" at bounding box center [281, 242] width 85 height 21
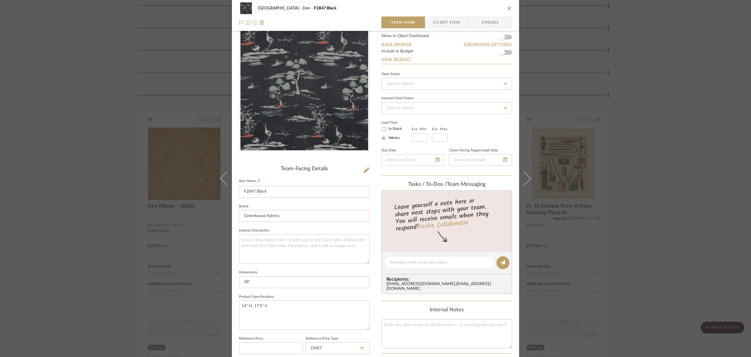
scroll to position [0, 0]
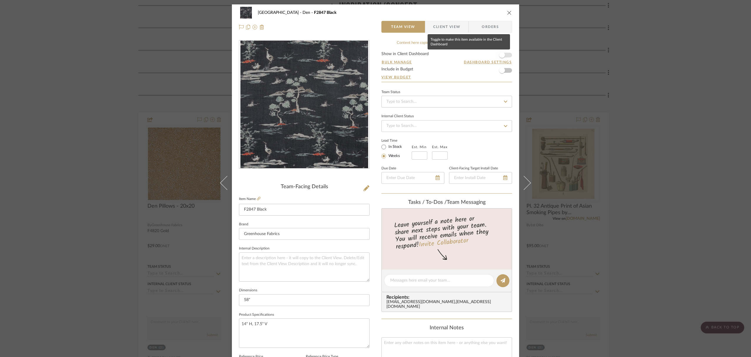
click at [506, 56] on span "button" at bounding box center [502, 55] width 13 height 13
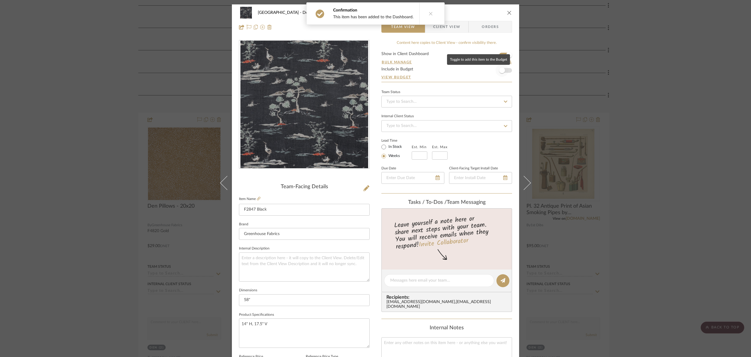
click at [504, 70] on span "button" at bounding box center [502, 70] width 13 height 13
click at [507, 13] on icon "close" at bounding box center [509, 12] width 5 height 5
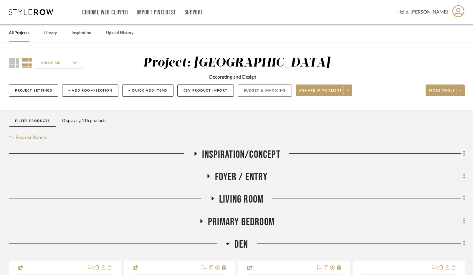
click at [277, 91] on button "Budget & Invoicing" at bounding box center [264, 90] width 54 height 12
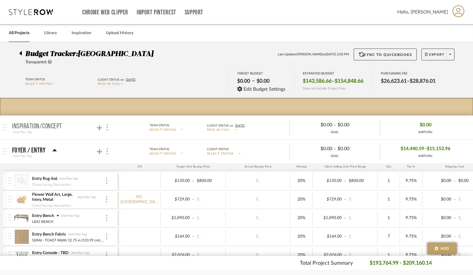
click at [54, 150] on icon at bounding box center [55, 150] width 4 height 2
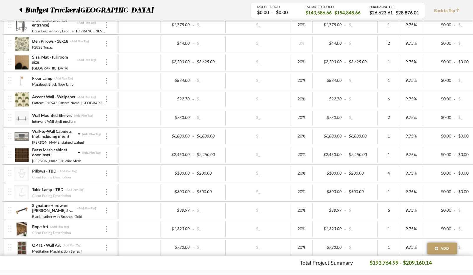
scroll to position [1005, 0]
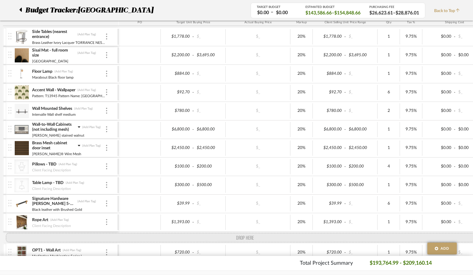
drag, startPoint x: 11, startPoint y: 57, endPoint x: 8, endPoint y: 238, distance: 181.0
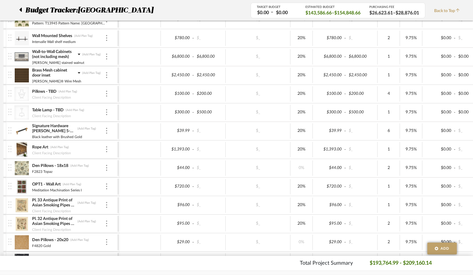
scroll to position [1121, 0]
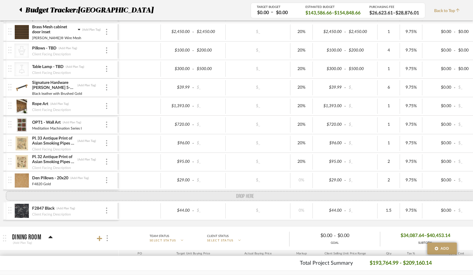
drag, startPoint x: 10, startPoint y: 127, endPoint x: 14, endPoint y: 193, distance: 66.4
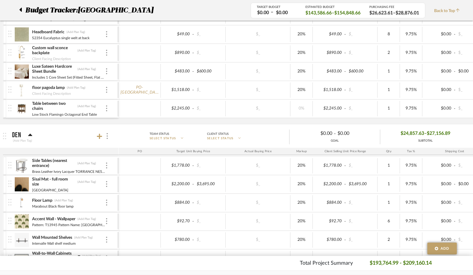
scroll to position [876, 0]
click at [100, 138] on icon at bounding box center [99, 137] width 5 height 6
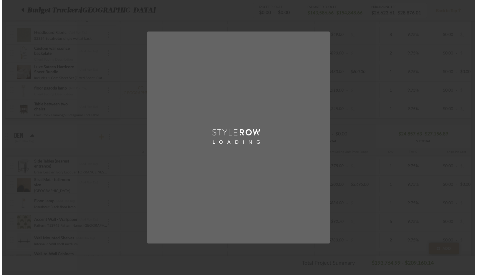
scroll to position [0, 0]
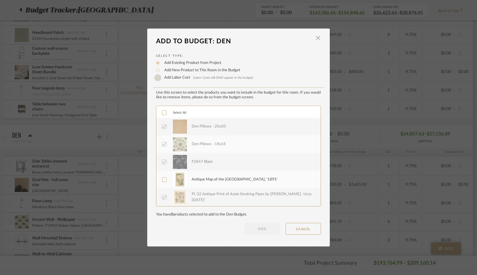
click at [157, 79] on input "Add Labor Cost (Labor Costs will ONLY appear in the budget)" at bounding box center [157, 77] width 7 height 7
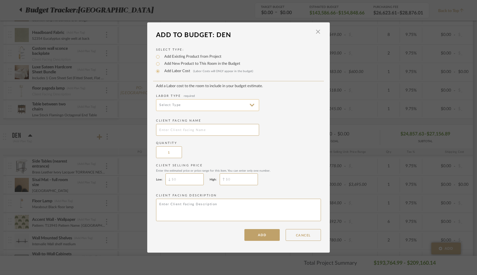
click at [216, 104] on input at bounding box center [207, 105] width 103 height 12
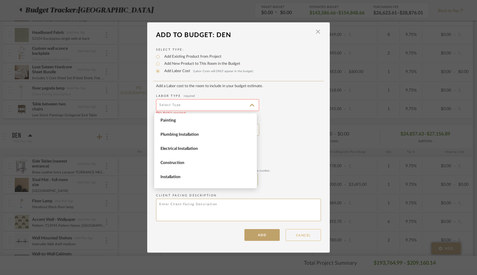
click at [306, 235] on button "CANCEL" at bounding box center [302, 235] width 35 height 12
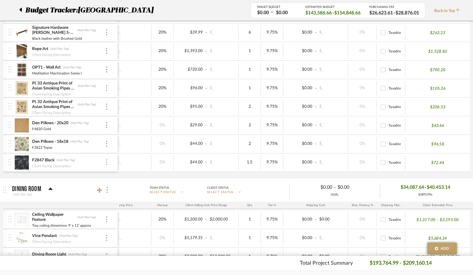
click at [107, 163] on img at bounding box center [106, 162] width 1 height 6
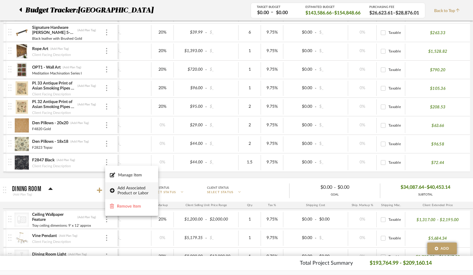
click at [136, 189] on span "Add Associated Product or Labor" at bounding box center [135, 191] width 36 height 10
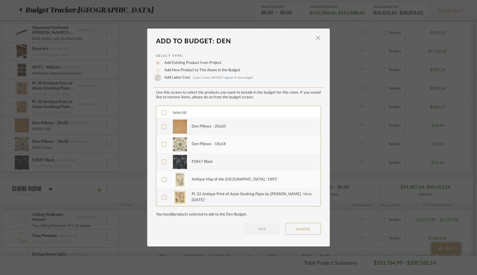
click at [156, 78] on input "Add Labor Cost (Labor Costs will ONLY appear in the budget)" at bounding box center [157, 77] width 7 height 7
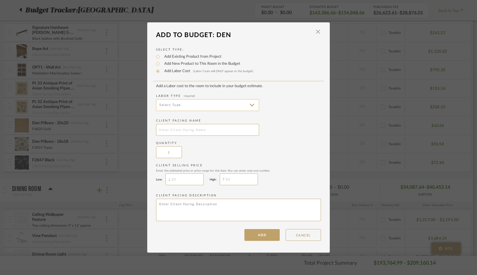
click at [234, 102] on input at bounding box center [207, 105] width 103 height 12
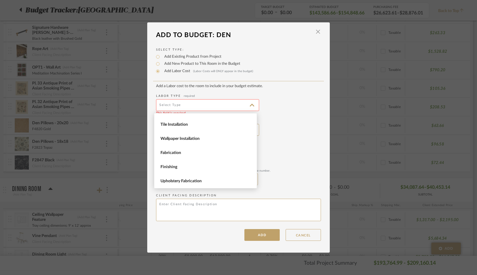
click at [265, 118] on add-labor-cost "Add a Labor cost to the room to include in your budget estimate. Labor Type req…" at bounding box center [238, 153] width 165 height 139
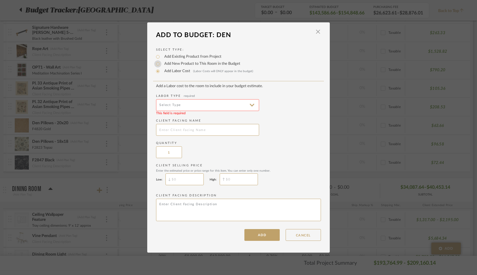
click at [156, 65] on input "Add New Product to This Room in the Budget" at bounding box center [157, 63] width 7 height 7
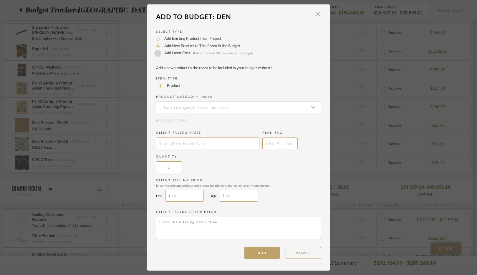
click at [156, 54] on input "Add Labor Cost (Labor Costs will ONLY appear in the budget)" at bounding box center [157, 53] width 7 height 7
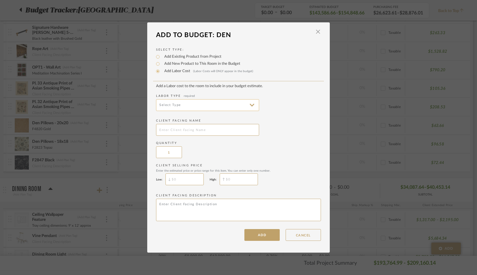
click at [221, 104] on input at bounding box center [207, 105] width 103 height 12
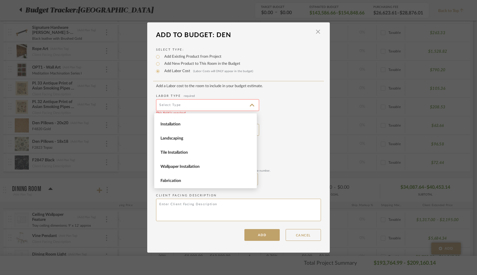
scroll to position [52, 0]
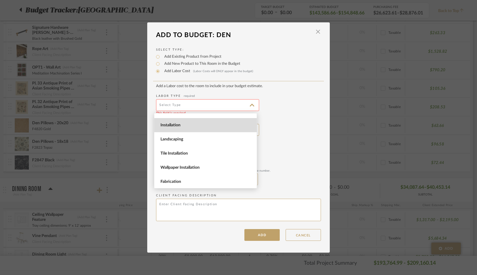
click at [211, 126] on span "Installation" at bounding box center [206, 125] width 92 height 5
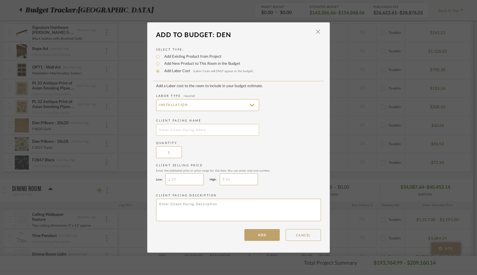
click at [215, 131] on input "text" at bounding box center [207, 130] width 103 height 12
click at [232, 181] on input "$" at bounding box center [239, 179] width 38 height 12
click at [228, 205] on textarea at bounding box center [238, 210] width 165 height 22
drag, startPoint x: 157, startPoint y: 205, endPoint x: 246, endPoint y: 206, distance: 89.2
click at [246, 206] on textarea "Shipping will be calculated at time of" at bounding box center [238, 210] width 165 height 22
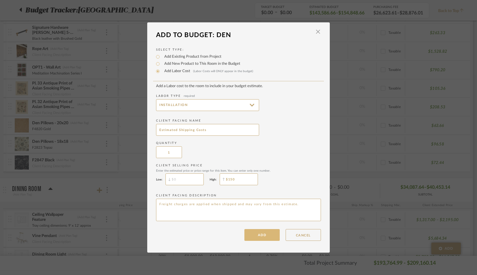
click at [263, 237] on button "ADD" at bounding box center [261, 235] width 35 height 12
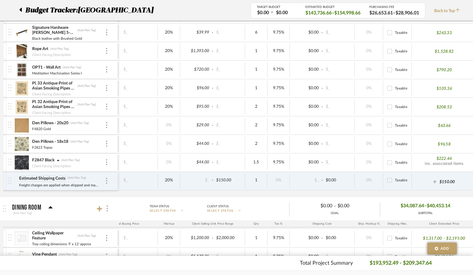
scroll to position [0, 134]
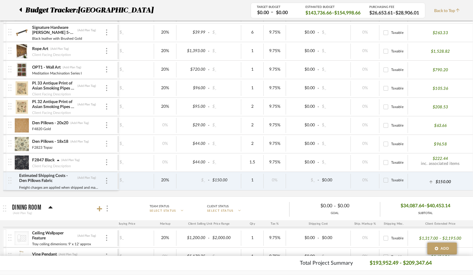
click at [106, 144] on img at bounding box center [106, 144] width 1 height 6
click at [92, 163] on div at bounding box center [236, 137] width 473 height 275
click at [107, 164] on img at bounding box center [106, 162] width 1 height 6
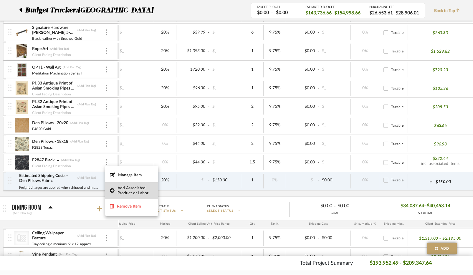
click at [131, 192] on span "Add Associated Product or Labor" at bounding box center [135, 191] width 36 height 10
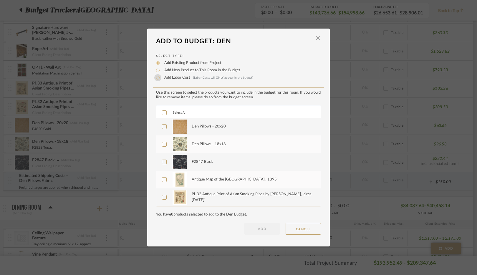
click at [156, 78] on input "Add Labor Cost (Labor Costs will ONLY appear in the budget)" at bounding box center [157, 77] width 7 height 7
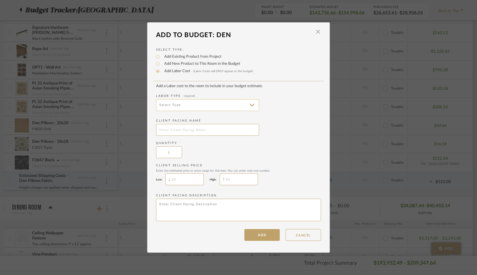
click at [250, 107] on input at bounding box center [207, 105] width 103 height 12
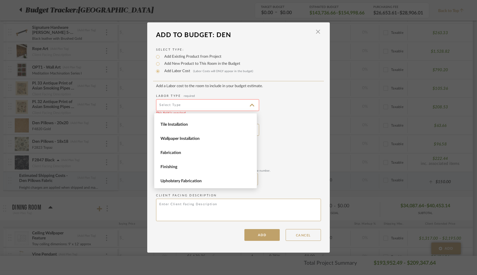
click at [192, 152] on span "Fabrication" at bounding box center [206, 152] width 92 height 5
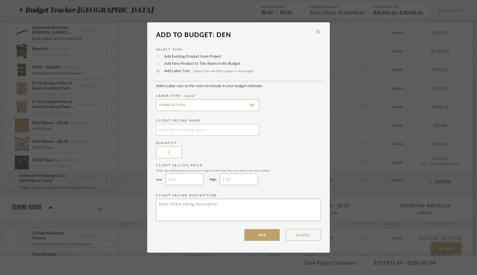
click at [200, 129] on input "text" at bounding box center [207, 130] width 103 height 12
click at [157, 131] on input "Den Pillow Fabrication Estimate" at bounding box center [207, 130] width 103 height 12
drag, startPoint x: 246, startPoint y: 130, endPoint x: 224, endPoint y: 130, distance: 22.4
click at [224, 130] on input "ESTIMATED Den Pillow Fabrication Estimate" at bounding box center [207, 130] width 103 height 12
click at [228, 208] on textarea at bounding box center [238, 210] width 165 height 22
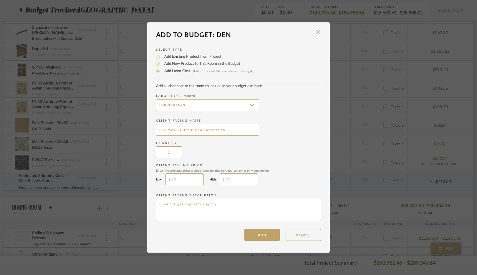
drag, startPoint x: 192, startPoint y: 204, endPoint x: 149, endPoint y: 204, distance: 42.4
click at [149, 204] on div "Select Type: Add Existing Product from Project Add New Product to This Room in …" at bounding box center [238, 141] width 182 height 200
drag, startPoint x: 180, startPoint y: 131, endPoint x: 150, endPoint y: 130, distance: 29.7
click at [150, 130] on div "Select Type: Add Existing Product from Project Add New Product to This Room in …" at bounding box center [238, 141] width 182 height 200
click at [177, 131] on input "Den Pillow Fabrication" at bounding box center [207, 130] width 103 height 12
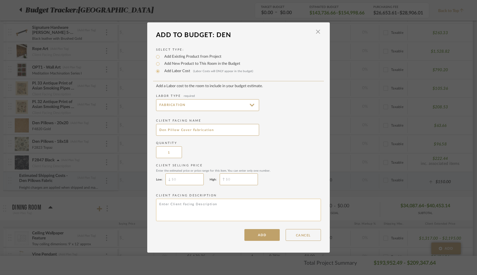
click at [182, 209] on textarea at bounding box center [238, 210] width 165 height 22
click at [237, 205] on textarea "Includes lining and invisible zipper. Special box and turkish corners as design…" at bounding box center [238, 210] width 165 height 22
click at [245, 182] on input "$" at bounding box center [239, 179] width 38 height 12
click at [264, 236] on button "ADD" at bounding box center [261, 235] width 35 height 12
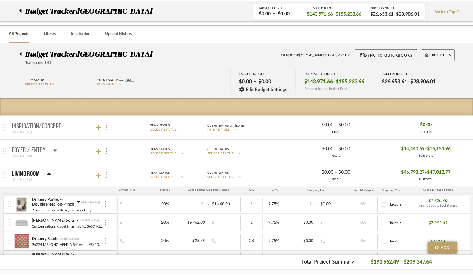
scroll to position [0, 82]
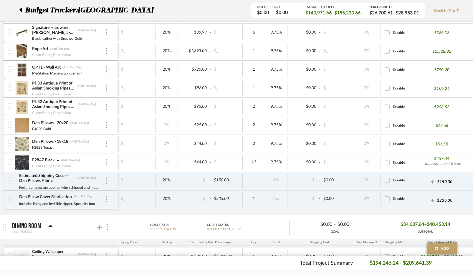
click at [105, 163] on div at bounding box center [106, 162] width 3 height 6
click at [137, 193] on span "Add Associated Product or Labor" at bounding box center [135, 191] width 36 height 10
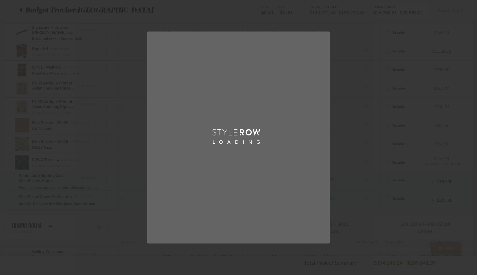
scroll to position [0, 80]
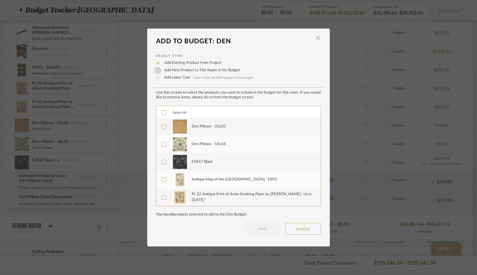
click at [155, 71] on input "Add New Product to This Room in the Budget" at bounding box center [157, 70] width 7 height 7
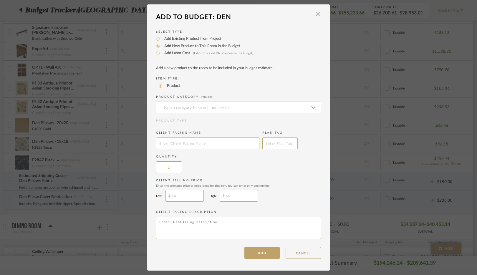
click at [207, 108] on input at bounding box center [238, 108] width 165 height 12
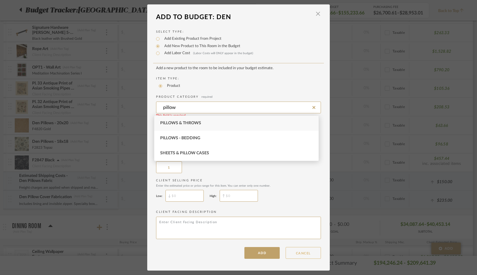
click at [304, 255] on button "CANCEL" at bounding box center [302, 253] width 35 height 12
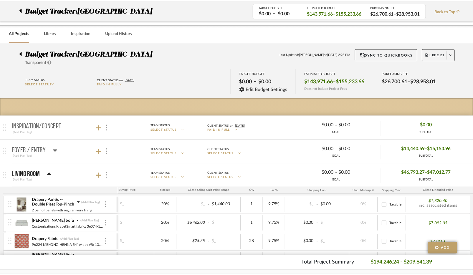
scroll to position [1176, 0]
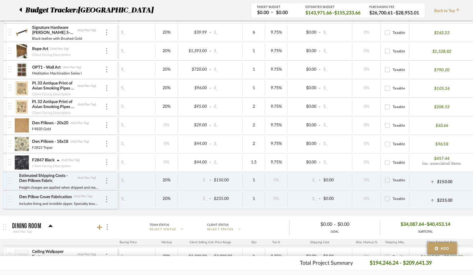
click at [21, 9] on icon at bounding box center [20, 10] width 2 height 4
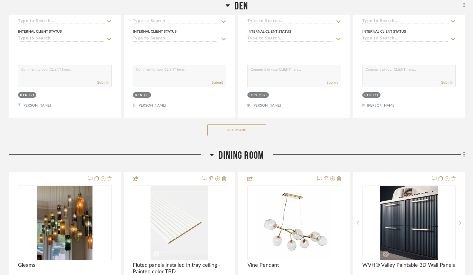
scroll to position [410, 0]
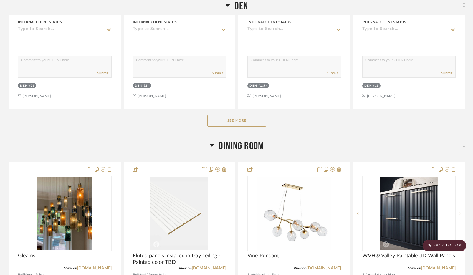
click at [250, 123] on button "See More" at bounding box center [236, 121] width 59 height 12
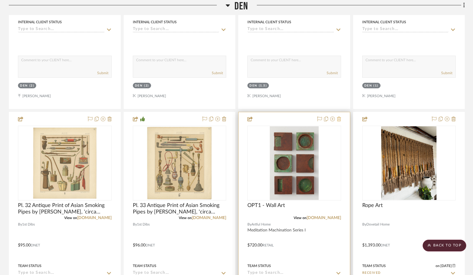
click at [339, 119] on icon at bounding box center [339, 119] width 4 height 5
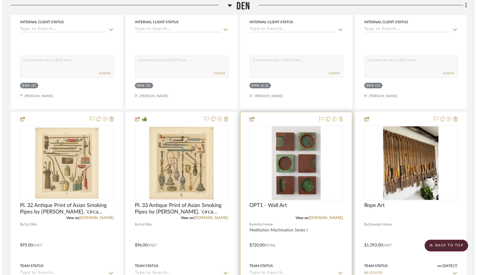
scroll to position [0, 0]
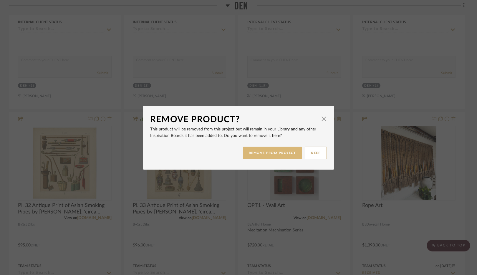
click at [266, 152] on button "REMOVE FROM PROJECT" at bounding box center [272, 153] width 59 height 13
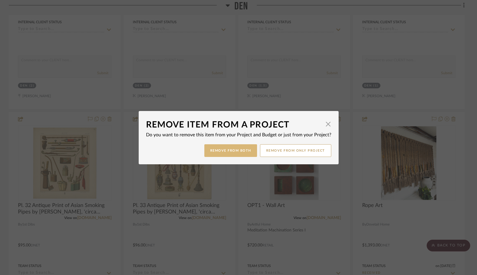
click at [235, 151] on button "Remove from Both" at bounding box center [230, 150] width 53 height 13
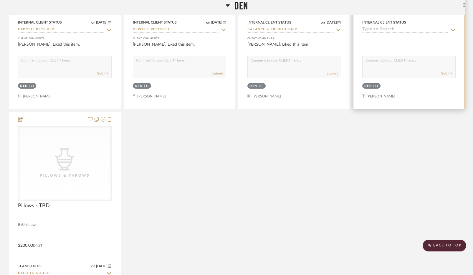
scroll to position [1241, 0]
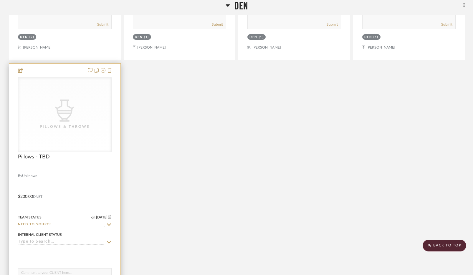
click at [72, 128] on div "Pillows & Throws" at bounding box center [64, 127] width 59 height 6
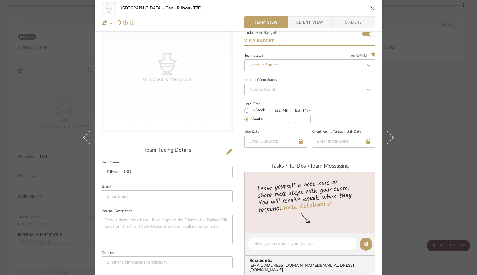
scroll to position [42, 0]
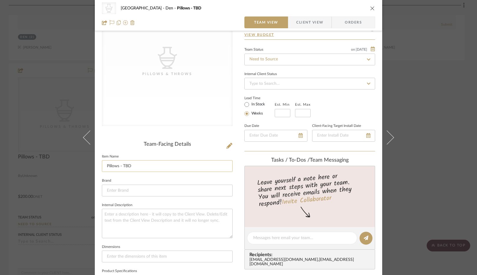
drag, startPoint x: 142, startPoint y: 166, endPoint x: 138, endPoint y: 166, distance: 3.5
click at [142, 166] on input "Pillows - TBD" at bounding box center [167, 166] width 131 height 12
drag, startPoint x: 134, startPoint y: 166, endPoint x: 119, endPoint y: 167, distance: 15.0
click at [119, 167] on input "Pillows - TBD" at bounding box center [167, 166] width 131 height 12
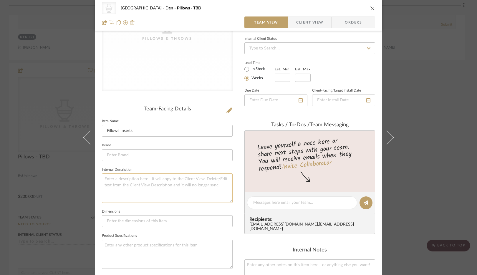
click at [139, 179] on textarea at bounding box center [167, 187] width 131 height 29
click at [126, 179] on textarea "(2) fits 20x20 Feather/Down" at bounding box center [167, 187] width 131 height 29
click at [186, 178] on textarea "(2) fits 20x20 covers. 10/90 Feather/Down" at bounding box center [167, 187] width 131 height 29
drag, startPoint x: 143, startPoint y: 179, endPoint x: 182, endPoint y: 180, distance: 39.1
click at [182, 180] on textarea "(2) fits 20x20 covers. 10/90 Feather/Down (2) fits 18x18 covers." at bounding box center [167, 187] width 131 height 29
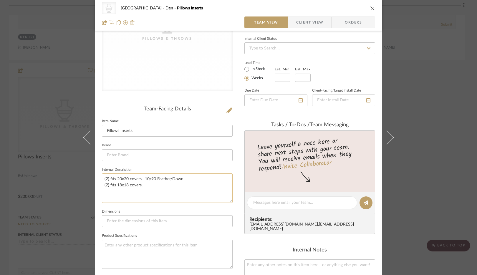
click at [165, 185] on textarea "(2) fits 20x20 covers. 10/90 Feather/Down (2) fits 18x18 covers." at bounding box center [167, 187] width 131 height 29
paste textarea "10/90 Feather/Down"
click at [172, 192] on textarea "(2) fits 20x20 covers. 10/90 Feather/Down (2) fits 18x18 covers. 10/90 Feather/…" at bounding box center [167, 187] width 131 height 29
click at [177, 192] on textarea "(2) fits 20x20 covers. 10/90 Feather/Down (2) fits 18x18 covers. 10/90 Feather/…" at bounding box center [167, 187] width 131 height 29
click at [173, 198] on textarea "(2) fits 20x20 covers. 10/90 Feather/Down (2) fits 18x18 covers. 10/90 Feather/…" at bounding box center [167, 187] width 131 height 29
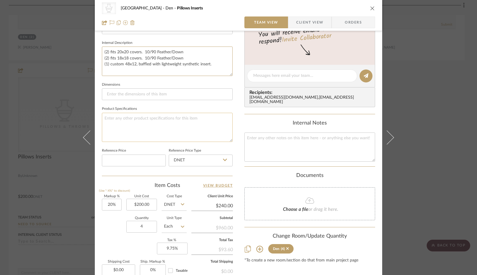
scroll to position [206, 0]
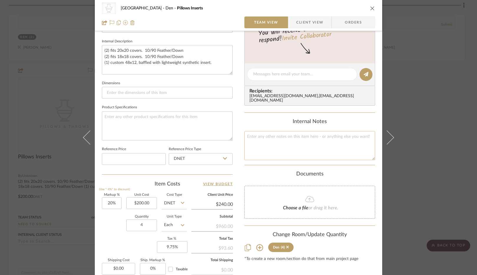
click at [278, 139] on textarea at bounding box center [309, 145] width 131 height 29
click at [279, 138] on textarea "28 x 2 26 x 2 57" at bounding box center [309, 145] width 131 height 29
click at [280, 144] on textarea "28 x 2 = 56 26 x 2 57" at bounding box center [309, 145] width 131 height 29
click at [285, 149] on textarea "28 x 2 = 56 26 x 2 = 52 57" at bounding box center [309, 145] width 131 height 29
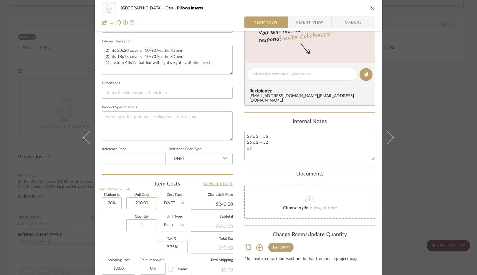
click at [151, 204] on input "200.00" at bounding box center [141, 203] width 31 height 12
click at [147, 226] on input "4" at bounding box center [141, 225] width 31 height 12
drag, startPoint x: 117, startPoint y: 203, endPoint x: 114, endPoint y: 205, distance: 3.7
click at [114, 205] on input "20" at bounding box center [112, 203] width 20 height 12
drag, startPoint x: 114, startPoint y: 205, endPoint x: 104, endPoint y: 205, distance: 9.1
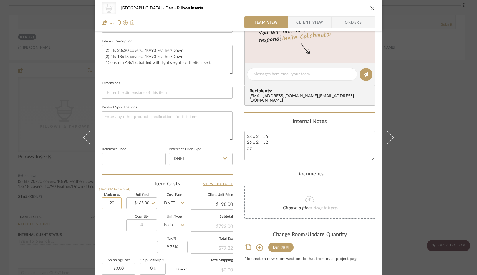
click at [104, 205] on input "20" at bounding box center [112, 203] width 20 height 12
click at [114, 232] on div "Quantity 4 Unit Type Each" at bounding box center [144, 225] width 85 height 21
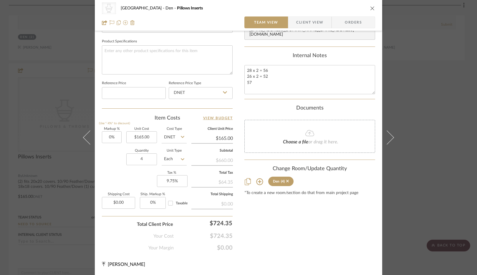
drag, startPoint x: 114, startPoint y: 161, endPoint x: 120, endPoint y: 163, distance: 6.2
click at [114, 161] on div "Quantity 4 Unit Type Each" at bounding box center [144, 159] width 85 height 21
click at [143, 161] on input "4" at bounding box center [141, 159] width 31 height 12
click at [113, 163] on div "Quantity 1 Unit Type Each" at bounding box center [144, 159] width 85 height 21
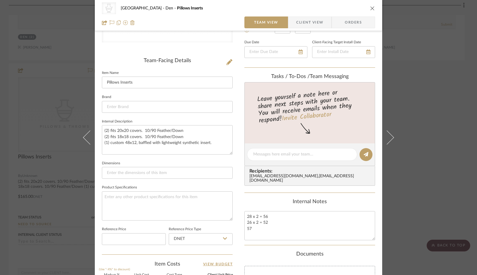
scroll to position [126, 0]
drag, startPoint x: 105, startPoint y: 82, endPoint x: 106, endPoint y: 85, distance: 3.3
click at [105, 82] on input "Pillows Inserts" at bounding box center [167, 82] width 131 height 12
drag, startPoint x: 126, startPoint y: 83, endPoint x: 129, endPoint y: 87, distance: 5.0
click at [126, 84] on input "Five Pillows Inserts" at bounding box center [167, 82] width 131 height 12
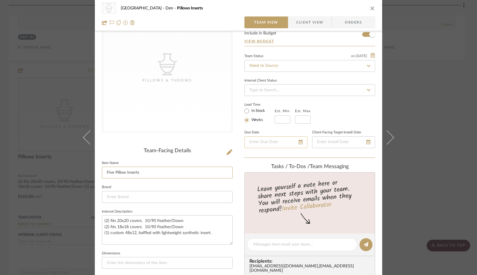
scroll to position [0, 0]
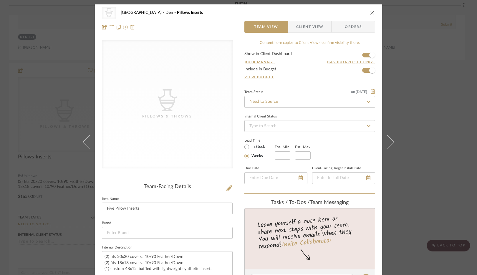
click at [370, 14] on icon "close" at bounding box center [372, 12] width 5 height 5
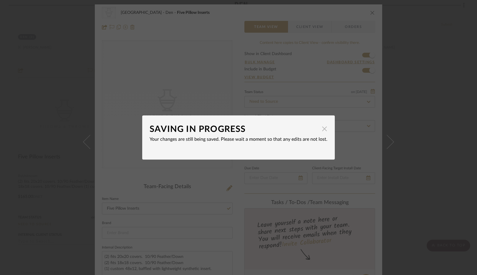
click at [321, 130] on span "button" at bounding box center [324, 129] width 12 height 12
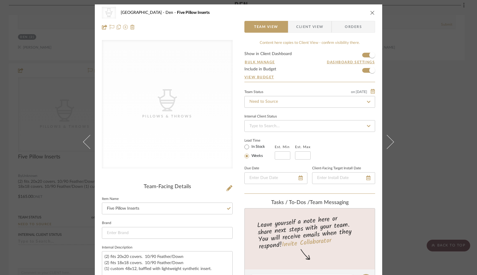
click at [370, 11] on button "close" at bounding box center [372, 12] width 5 height 5
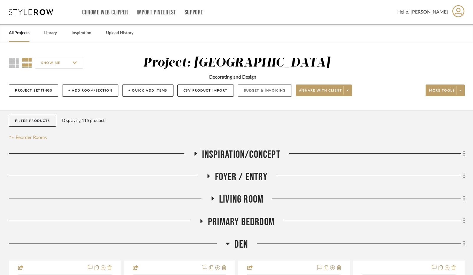
click at [266, 93] on button "Budget & Invoicing" at bounding box center [264, 90] width 54 height 12
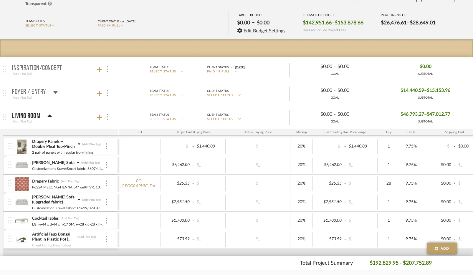
scroll to position [106, 0]
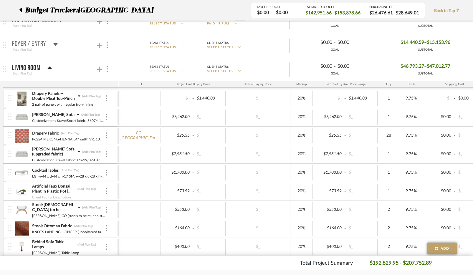
click at [49, 68] on icon at bounding box center [49, 68] width 4 height 2
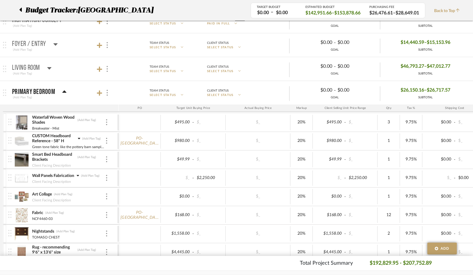
click at [62, 91] on icon at bounding box center [64, 91] width 4 height 7
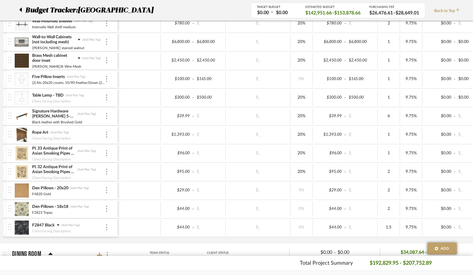
scroll to position [313, 0]
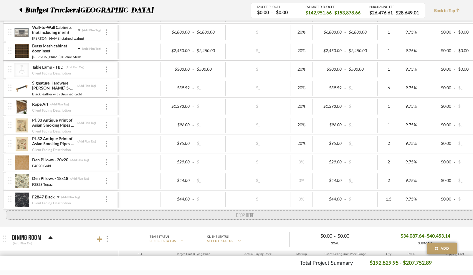
drag, startPoint x: 10, startPoint y: 69, endPoint x: 13, endPoint y: 205, distance: 136.0
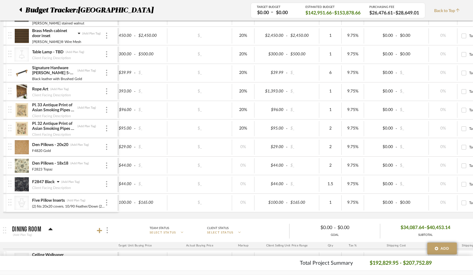
scroll to position [0, 108]
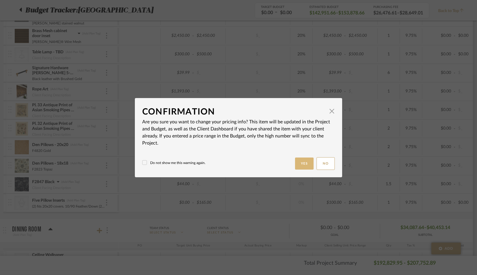
click at [304, 163] on button "Yes" at bounding box center [304, 163] width 19 height 12
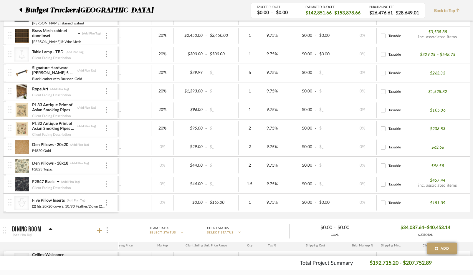
click at [106, 187] on img at bounding box center [106, 184] width 1 height 6
click at [106, 186] on div at bounding box center [236, 137] width 473 height 275
click at [439, 181] on p "$457.44" at bounding box center [438, 180] width 16 height 6
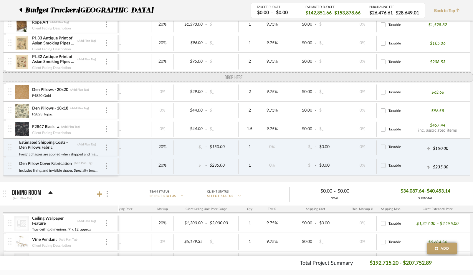
drag, startPoint x: 10, startPoint y: 172, endPoint x: 11, endPoint y: 79, distance: 93.9
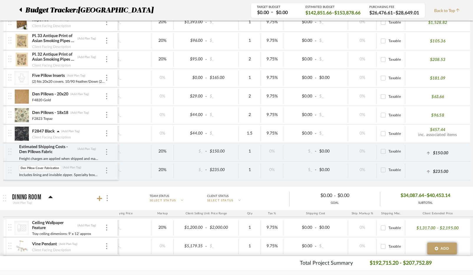
scroll to position [0, 1]
click at [35, 169] on input "Den Pillow Cover Fabrication" at bounding box center [40, 168] width 42 height 6
drag, startPoint x: 25, startPoint y: 169, endPoint x: 15, endPoint y: 169, distance: 10.3
click at [15, 169] on div "Den Pillow Cover Fabrication Den Pillow Cover Fabrication (Add Plan Tag) Includ…" at bounding box center [62, 171] width 109 height 18
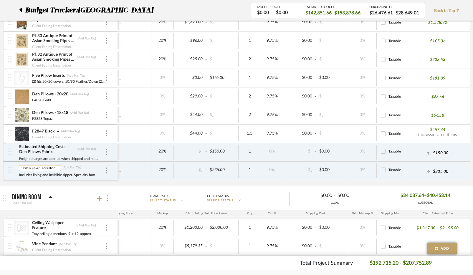
scroll to position [0, 84]
click at [39, 168] on input "5 Pillow Cover Fabrication" at bounding box center [40, 168] width 42 height 6
click at [39, 76] on input "Five Pillow Inserts" at bounding box center [53, 76] width 42 height 6
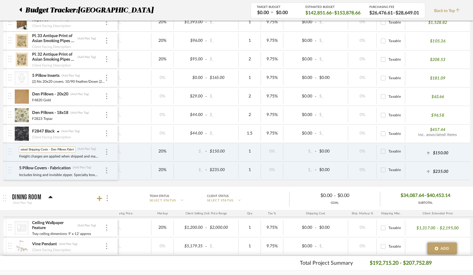
click at [60, 148] on input "Estimated Shipping Costs - Den Pillows Fabric" at bounding box center [47, 150] width 57 height 6
click at [65, 150] on input "Estimated Shipping Costs - Den Pillows Fabric" at bounding box center [47, 150] width 57 height 6
drag, startPoint x: 53, startPoint y: 150, endPoint x: 66, endPoint y: 150, distance: 13.2
click at [66, 150] on input "Estimated Shipping Costs - Den Pillows Fabric" at bounding box center [47, 150] width 57 height 6
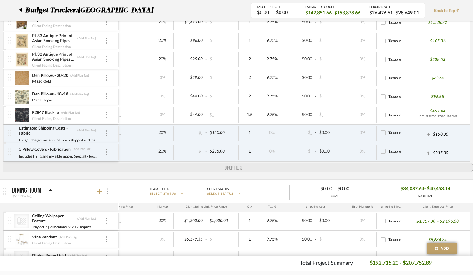
drag, startPoint x: 10, startPoint y: 77, endPoint x: 15, endPoint y: 165, distance: 87.8
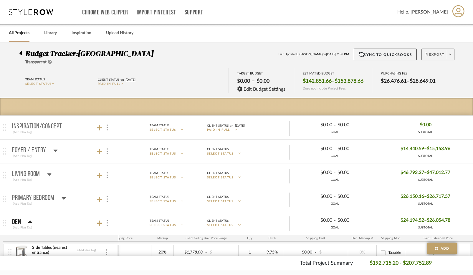
click at [450, 55] on icon at bounding box center [450, 54] width 2 height 3
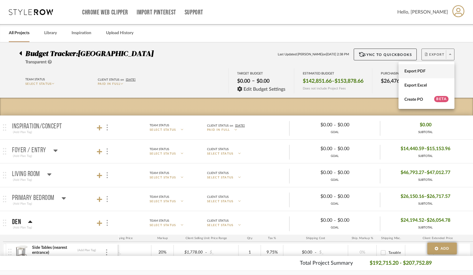
click at [418, 70] on span "Export PDF" at bounding box center [426, 71] width 44 height 5
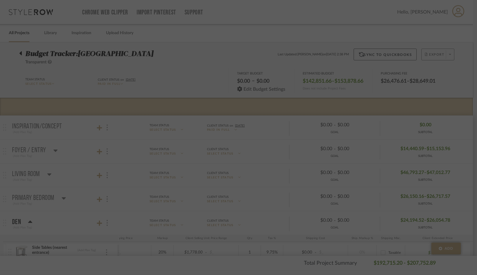
scroll to position [0, 80]
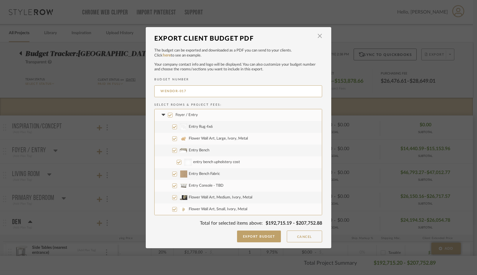
click at [168, 116] on input "Foyer / Entry" at bounding box center [170, 115] width 5 height 5
click at [160, 115] on icon at bounding box center [163, 115] width 6 height 2
drag, startPoint x: 169, startPoint y: 126, endPoint x: 165, endPoint y: 128, distance: 4.3
click at [168, 126] on input "Living Room" at bounding box center [170, 126] width 5 height 5
click at [162, 127] on icon at bounding box center [163, 127] width 6 height 2
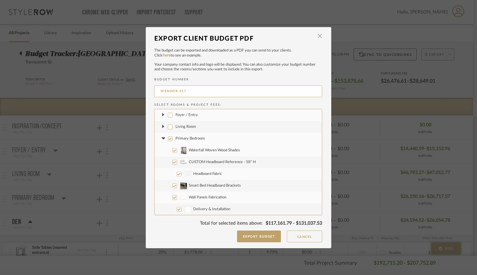
drag, startPoint x: 168, startPoint y: 137, endPoint x: 165, endPoint y: 139, distance: 3.0
click at [168, 137] on input "Primary Bedroom" at bounding box center [170, 138] width 5 height 5
drag, startPoint x: 162, startPoint y: 139, endPoint x: 178, endPoint y: 138, distance: 15.9
click at [162, 139] on icon at bounding box center [163, 138] width 6 height 2
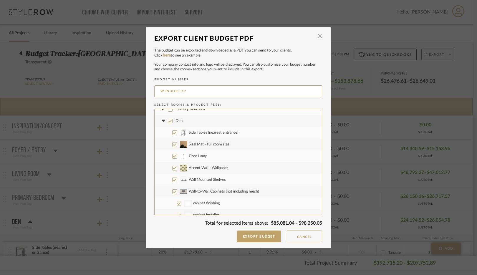
scroll to position [29, 0]
click at [168, 120] on input "Den" at bounding box center [170, 121] width 5 height 5
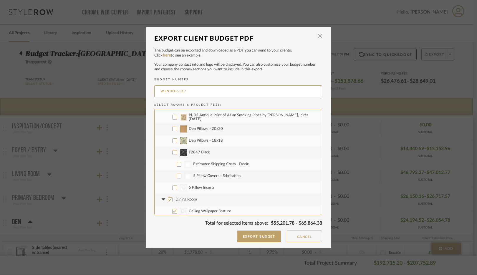
scroll to position [212, 0]
click at [172, 128] on input "Den Pillows - 20x20" at bounding box center [174, 127] width 5 height 5
click at [174, 138] on input "Den Pillows - 18x18" at bounding box center [174, 139] width 5 height 5
click at [172, 150] on input "F2847 Black" at bounding box center [174, 150] width 5 height 5
click at [173, 186] on input "CategoryIconAccessories Created with Sketch. 5 Pillow Inserts" at bounding box center [174, 186] width 5 height 5
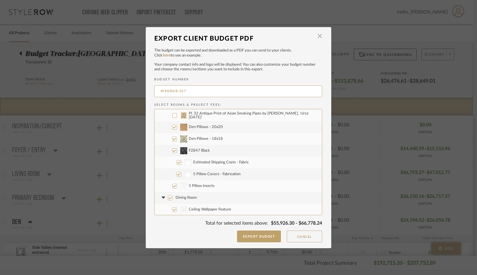
click at [168, 197] on input "Dining Room" at bounding box center [170, 197] width 5 height 5
click at [162, 197] on icon at bounding box center [163, 198] width 4 height 2
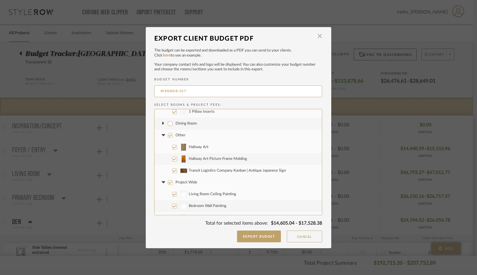
scroll to position [285, 0]
click at [168, 137] on input "Other" at bounding box center [170, 136] width 5 height 5
click at [168, 183] on input "Project Wide" at bounding box center [170, 183] width 5 height 5
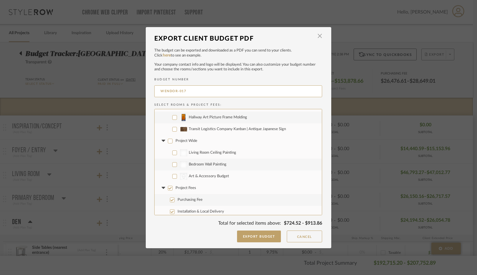
scroll to position [330, 0]
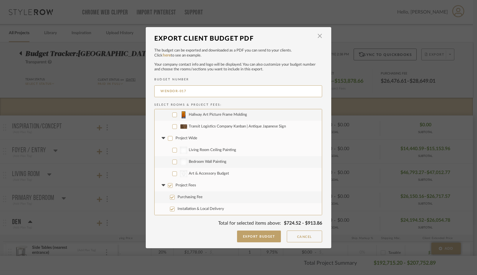
click at [168, 186] on input "Project Fees" at bounding box center [170, 185] width 5 height 5
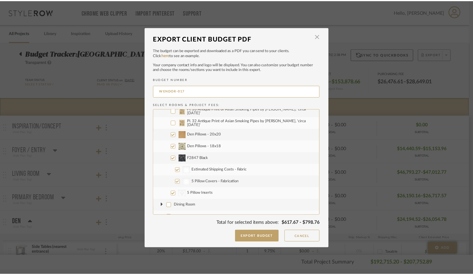
scroll to position [190, 0]
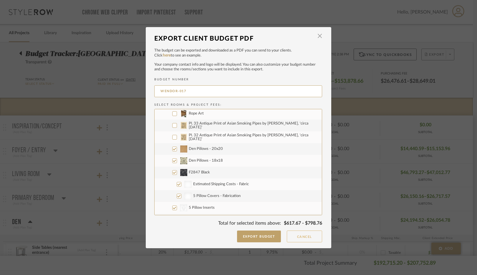
click at [308, 235] on button "Cancel" at bounding box center [304, 236] width 35 height 12
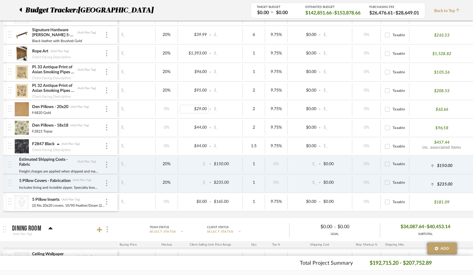
scroll to position [0, 84]
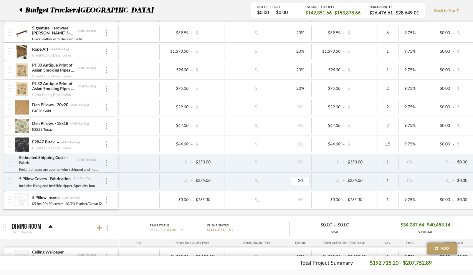
drag, startPoint x: 298, startPoint y: 181, endPoint x: 305, endPoint y: 188, distance: 10.2
drag, startPoint x: 305, startPoint y: 180, endPoint x: 294, endPoint y: 181, distance: 11.5
click at [294, 181] on input "0.20" at bounding box center [300, 181] width 19 height 9
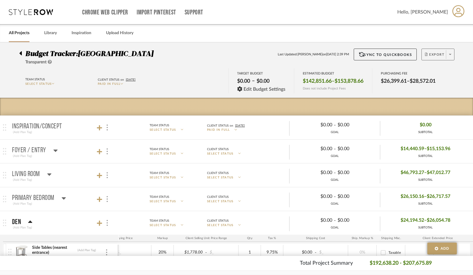
click at [450, 54] on icon at bounding box center [450, 54] width 2 height 3
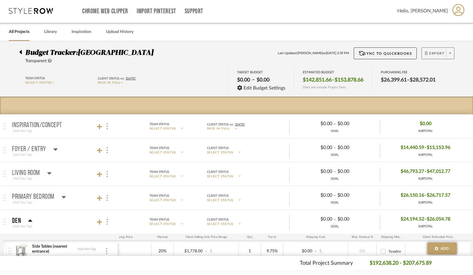
click at [451, 52] on icon at bounding box center [450, 53] width 2 height 3
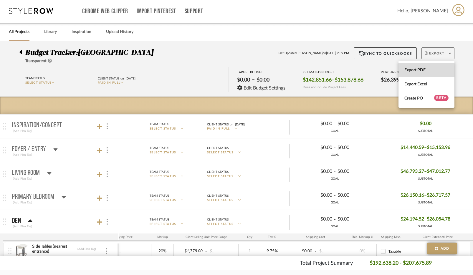
click at [420, 67] on button "Export PDF" at bounding box center [426, 70] width 56 height 14
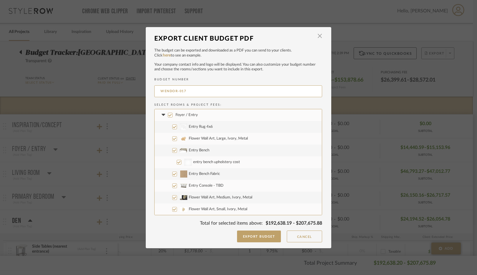
click at [168, 115] on input "Foyer / Entry" at bounding box center [170, 115] width 5 height 5
click at [161, 115] on icon at bounding box center [163, 115] width 4 height 2
click at [168, 127] on input "Living Room" at bounding box center [170, 126] width 5 height 5
click at [162, 127] on icon at bounding box center [163, 127] width 6 height 2
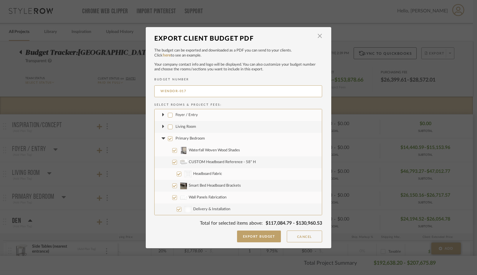
click at [168, 139] on input "Primary Bedroom" at bounding box center [170, 138] width 5 height 5
click at [163, 139] on icon at bounding box center [163, 138] width 6 height 2
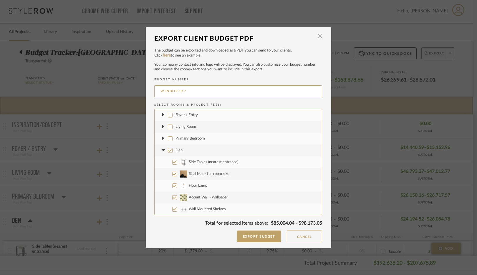
click at [168, 150] on input "Den" at bounding box center [170, 150] width 5 height 5
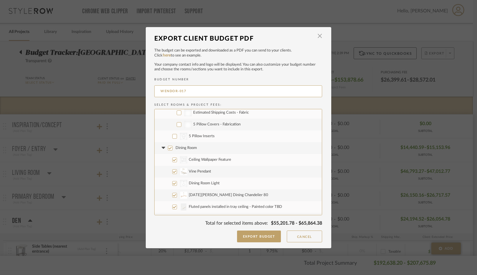
click at [169, 149] on input "Dining Room" at bounding box center [170, 148] width 5 height 5
click at [162, 148] on icon at bounding box center [163, 148] width 6 height 2
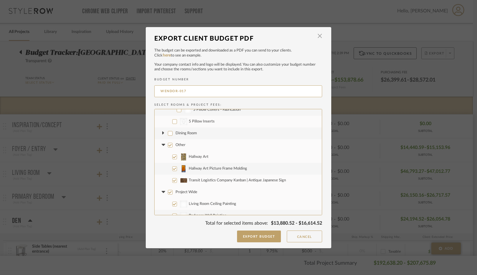
drag, startPoint x: 168, startPoint y: 146, endPoint x: 163, endPoint y: 146, distance: 4.4
click at [168, 146] on input "Other" at bounding box center [170, 145] width 5 height 5
click at [163, 146] on icon at bounding box center [163, 145] width 6 height 2
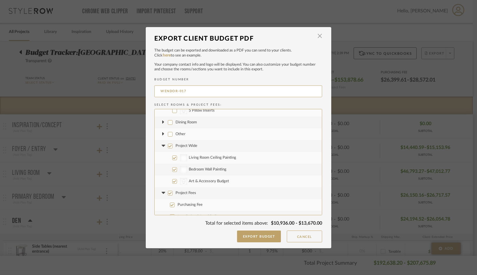
click at [169, 146] on input "Project Wide" at bounding box center [170, 146] width 5 height 5
click at [161, 146] on icon at bounding box center [163, 146] width 4 height 2
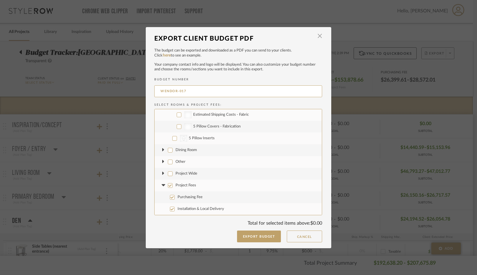
click at [168, 185] on input "Project Fees" at bounding box center [170, 185] width 5 height 5
click at [162, 186] on icon at bounding box center [163, 185] width 6 height 2
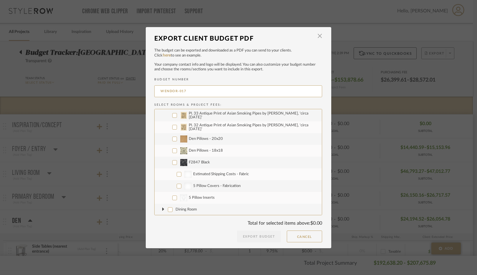
click at [173, 140] on input "Den Pillows - 20x20" at bounding box center [174, 139] width 5 height 5
drag, startPoint x: 172, startPoint y: 149, endPoint x: 173, endPoint y: 166, distance: 16.8
click at [172, 149] on input "Den Pillows - 18x18" at bounding box center [174, 150] width 5 height 5
click at [173, 162] on input "F2847 Black" at bounding box center [174, 162] width 5 height 5
click at [173, 198] on input "CategoryIconAccessories Created with Sketch. 5 Pillow Inserts" at bounding box center [174, 197] width 5 height 5
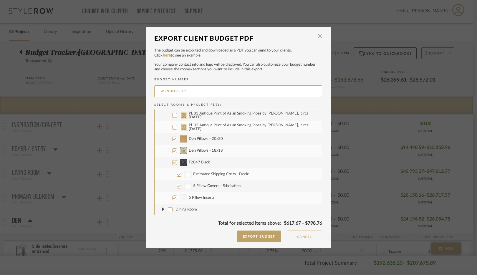
click at [304, 238] on button "Cancel" at bounding box center [304, 236] width 35 height 12
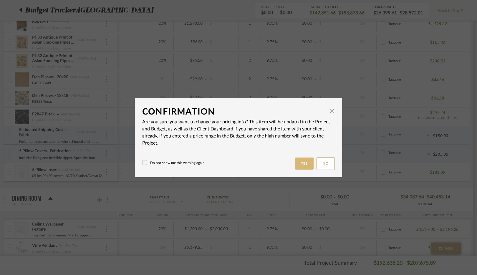
click at [299, 164] on button "Yes" at bounding box center [304, 163] width 19 height 12
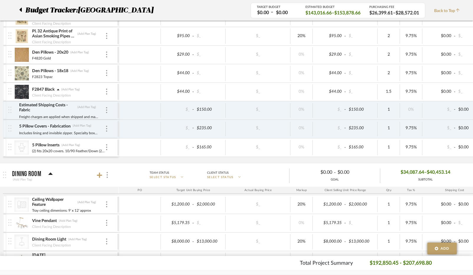
click at [21, 11] on icon at bounding box center [20, 10] width 2 height 4
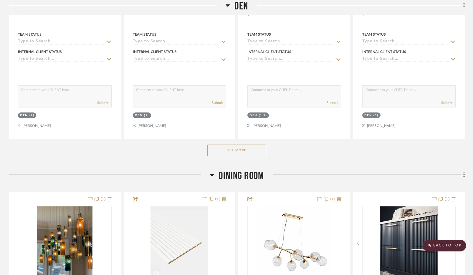
click at [238, 151] on button "See More" at bounding box center [236, 150] width 59 height 12
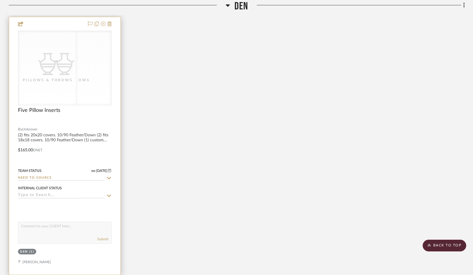
click at [68, 77] on div "Pillows & Throws" at bounding box center [47, 80] width 59 height 6
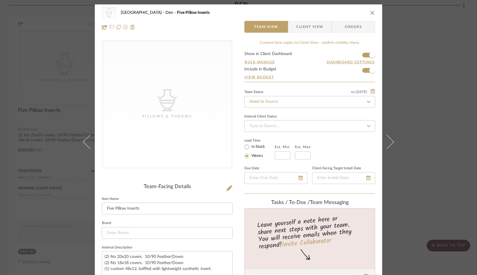
click at [370, 13] on icon "close" at bounding box center [372, 12] width 5 height 5
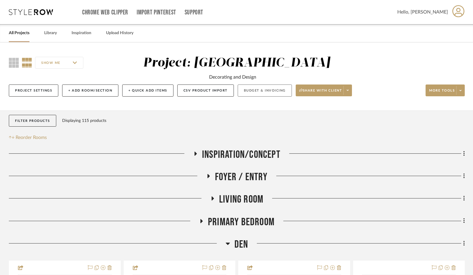
click at [269, 89] on button "Budget & Invoicing" at bounding box center [264, 90] width 54 height 12
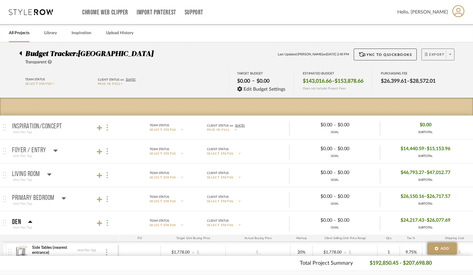
click at [452, 53] on span at bounding box center [450, 54] width 8 height 9
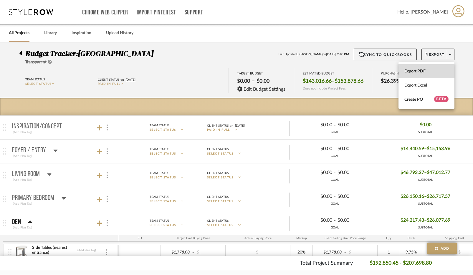
click at [421, 70] on span "Export PDF" at bounding box center [426, 71] width 44 height 5
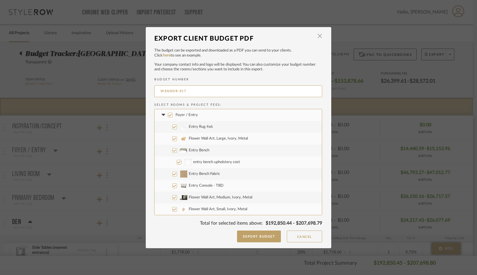
click at [169, 116] on input "Foyer / Entry" at bounding box center [170, 115] width 5 height 5
click at [162, 115] on icon at bounding box center [163, 115] width 4 height 2
click at [168, 126] on input "Living Room" at bounding box center [170, 126] width 5 height 5
click at [162, 128] on fa-icon at bounding box center [163, 127] width 6 height 6
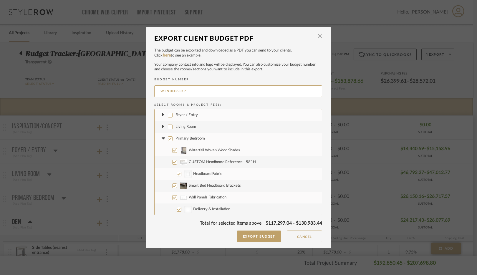
click at [168, 138] on input "Primary Bedroom" at bounding box center [170, 138] width 5 height 5
click at [161, 139] on icon at bounding box center [163, 138] width 4 height 2
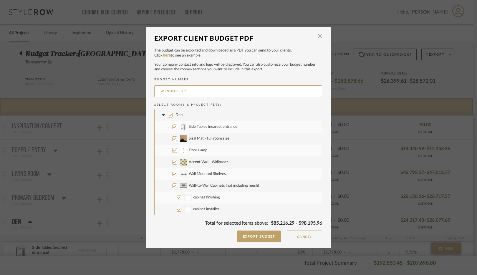
click at [169, 115] on input "Den" at bounding box center [170, 115] width 5 height 5
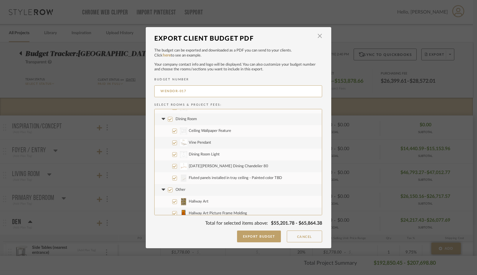
click at [168, 119] on input "Dining Room" at bounding box center [170, 119] width 5 height 5
click at [162, 120] on icon at bounding box center [163, 119] width 6 height 2
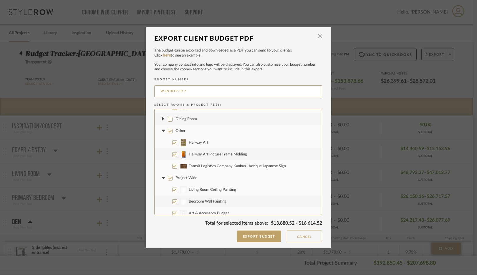
click at [168, 132] on input "Other" at bounding box center [170, 131] width 5 height 5
click at [161, 132] on fa-icon at bounding box center [163, 131] width 6 height 6
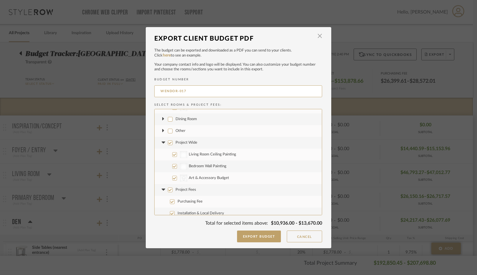
click at [168, 143] on input "Project Wide" at bounding box center [170, 142] width 5 height 5
click at [162, 143] on icon at bounding box center [163, 143] width 6 height 2
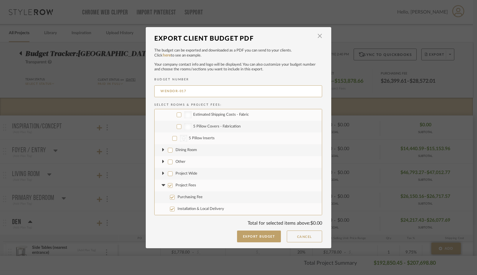
click at [168, 186] on input "Project Fees" at bounding box center [170, 185] width 5 height 5
click at [162, 185] on icon at bounding box center [163, 185] width 6 height 2
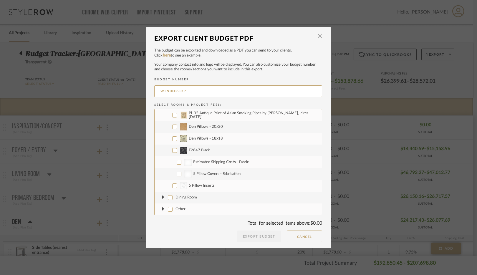
click at [175, 127] on input "Den Pillows - 20x20" at bounding box center [174, 126] width 5 height 5
click at [173, 138] on input "Den Pillows - 18x18" at bounding box center [174, 138] width 5 height 5
click at [174, 151] on input "F2847 Black" at bounding box center [174, 150] width 5 height 5
click at [174, 186] on input "CategoryIconAccessories Created with Sketch. 5 Pillow Inserts" at bounding box center [174, 185] width 5 height 5
click at [256, 239] on button "Export Budget" at bounding box center [259, 236] width 44 height 12
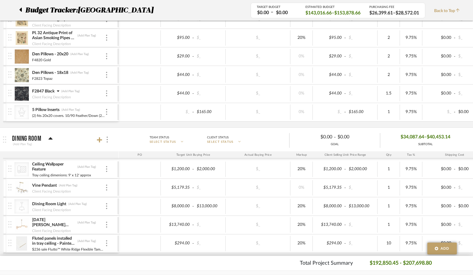
scroll to position [409, 0]
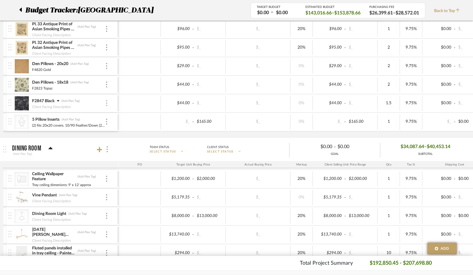
click at [106, 104] on img at bounding box center [106, 103] width 1 height 6
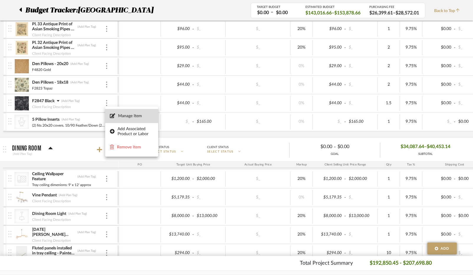
click at [131, 117] on span "Manage Item" at bounding box center [135, 116] width 35 height 5
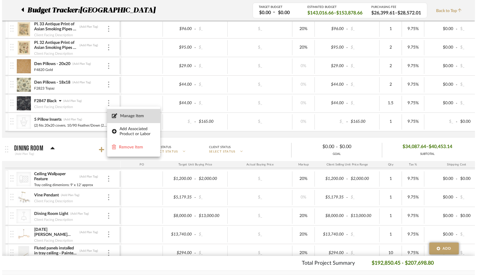
scroll to position [0, 0]
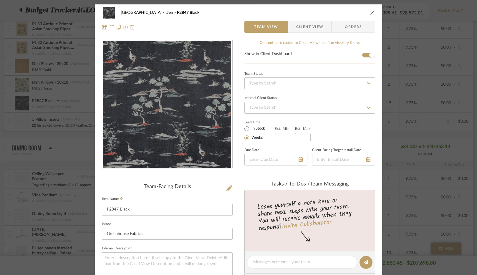
click at [372, 14] on icon "close" at bounding box center [372, 12] width 5 height 5
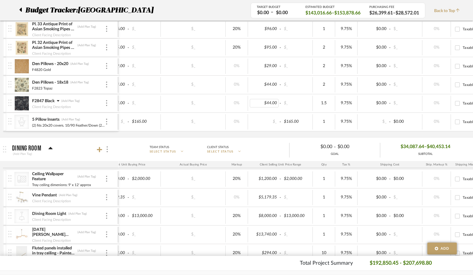
scroll to position [0, 139]
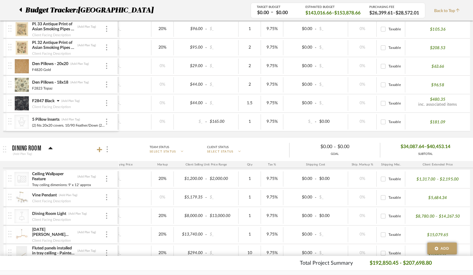
click at [438, 100] on p "$480.35" at bounding box center [438, 100] width 16 height 6
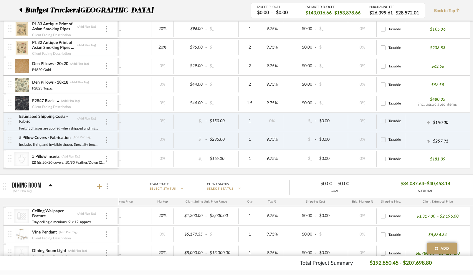
click at [107, 123] on div at bounding box center [106, 122] width 3 height 6
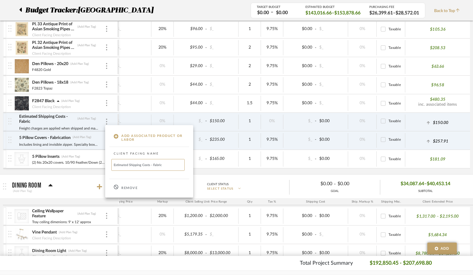
click at [49, 122] on div at bounding box center [236, 137] width 473 height 275
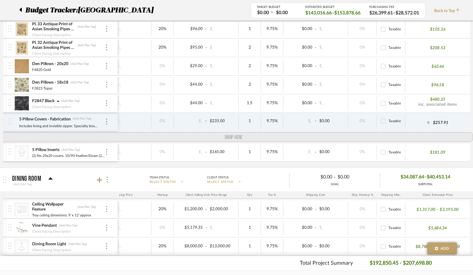
drag, startPoint x: 11, startPoint y: 122, endPoint x: 10, endPoint y: 164, distance: 42.1
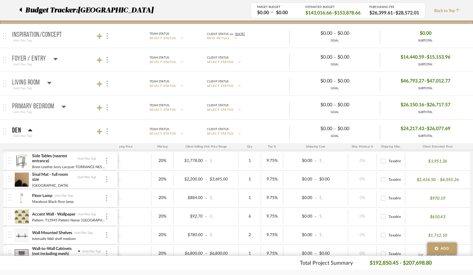
scroll to position [68, 0]
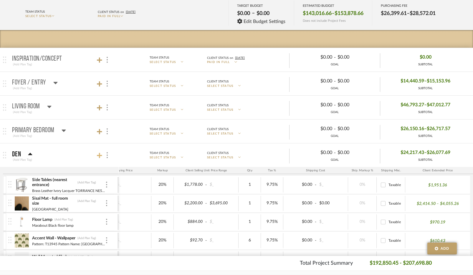
click at [100, 156] on icon at bounding box center [99, 155] width 5 height 5
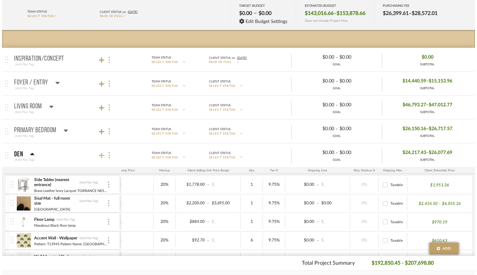
scroll to position [0, 80]
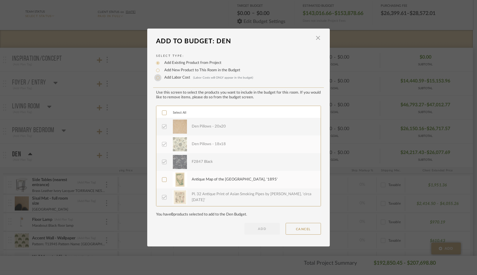
click at [156, 78] on input "Add Labor Cost (Labor Costs will ONLY appear in the budget)" at bounding box center [157, 77] width 7 height 7
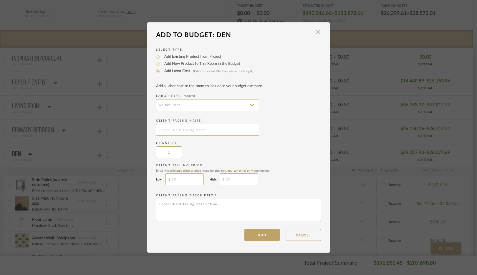
click at [207, 104] on input at bounding box center [207, 105] width 103 height 12
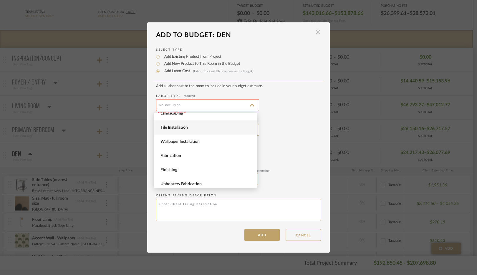
scroll to position [81, 0]
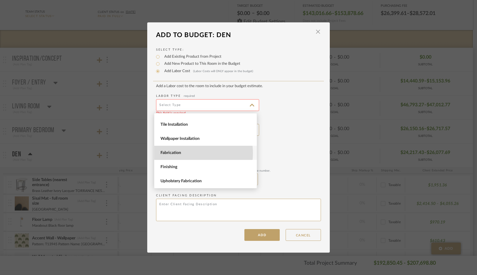
click at [186, 153] on span "Fabrication" at bounding box center [206, 152] width 92 height 5
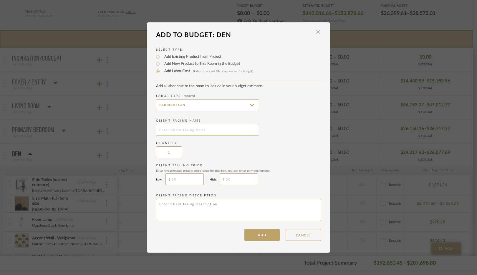
click at [195, 130] on input "text" at bounding box center [207, 130] width 103 height 12
click at [234, 179] on input "$" at bounding box center [239, 179] width 38 height 12
click at [227, 205] on textarea at bounding box center [238, 210] width 165 height 22
click at [201, 217] on textarea "(2) 20x20 (2) 18x18 (1) 48x20 Includes lining, invisible zipper" at bounding box center [238, 210] width 165 height 22
click at [226, 217] on textarea "(2) 20x20 (2) 18x18 (1) 48x20 Includes lining, concealed zipper" at bounding box center [238, 210] width 165 height 22
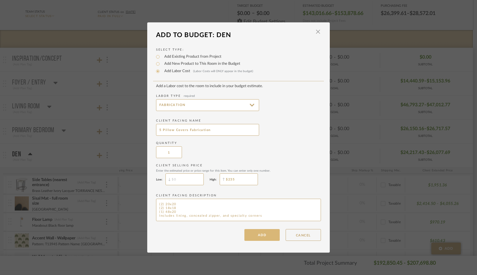
click at [263, 237] on button "ADD" at bounding box center [261, 235] width 35 height 12
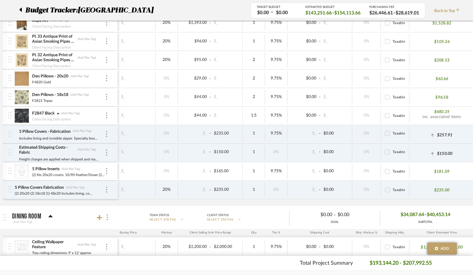
scroll to position [430, 0]
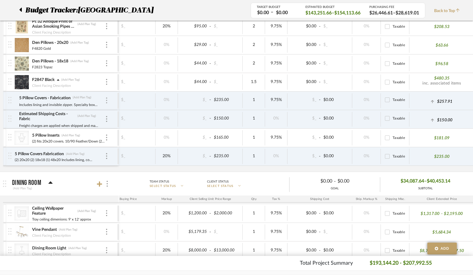
click at [107, 102] on img at bounding box center [106, 100] width 1 height 6
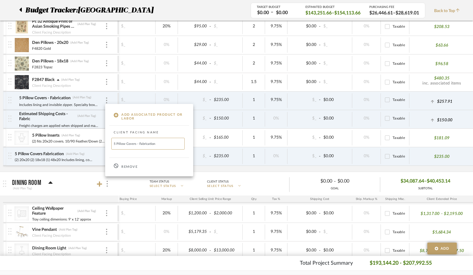
click at [127, 167] on p "Remove" at bounding box center [129, 167] width 16 height 4
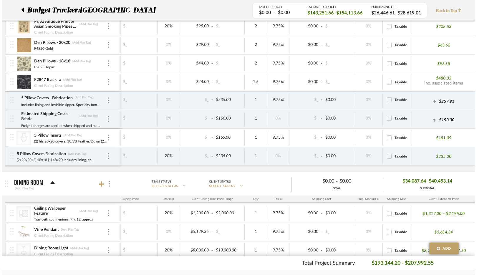
scroll to position [0, 80]
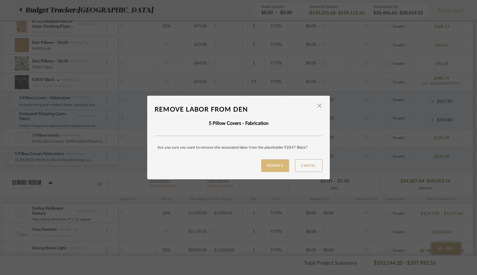
click at [277, 167] on button "Remove" at bounding box center [275, 165] width 28 height 13
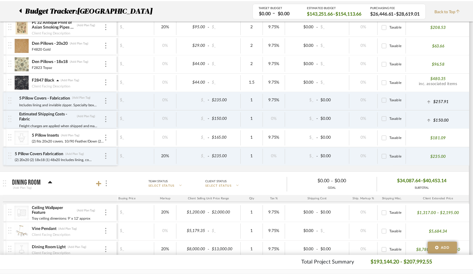
scroll to position [430, 0]
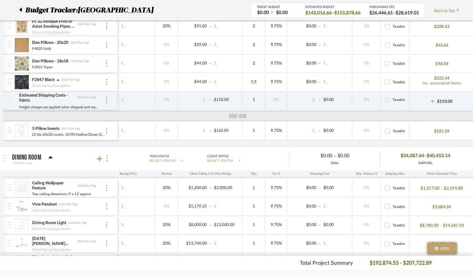
drag, startPoint x: 10, startPoint y: 138, endPoint x: 14, endPoint y: 105, distance: 33.2
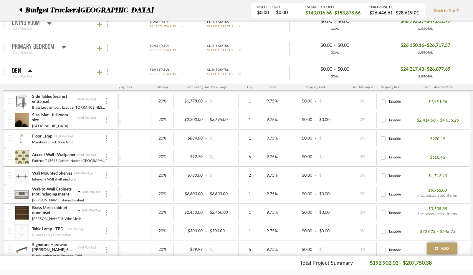
scroll to position [151, 0]
click at [100, 72] on icon at bounding box center [99, 71] width 5 height 5
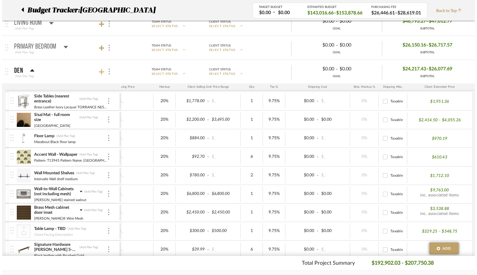
scroll to position [0, 80]
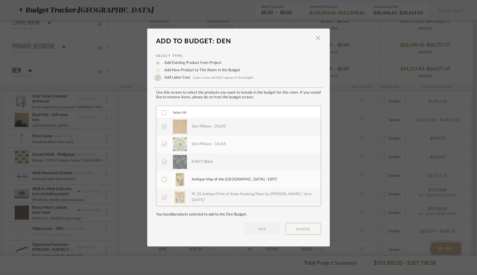
click at [156, 79] on input "Add Labor Cost (Labor Costs will ONLY appear in the budget)" at bounding box center [157, 77] width 7 height 7
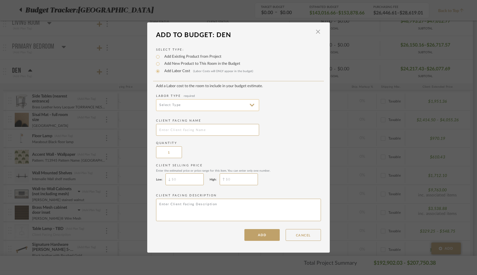
click at [213, 106] on input at bounding box center [207, 105] width 103 height 12
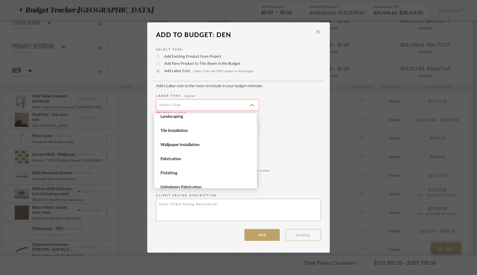
scroll to position [81, 0]
click at [305, 235] on button "CANCEL" at bounding box center [302, 235] width 35 height 12
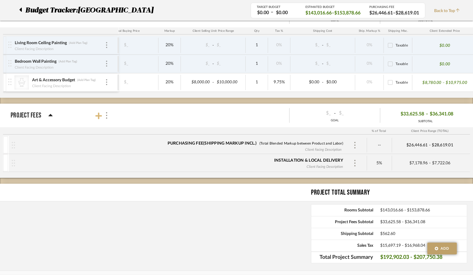
click at [99, 115] on icon at bounding box center [98, 115] width 6 height 6
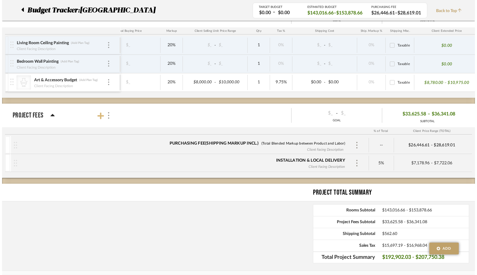
scroll to position [0, 0]
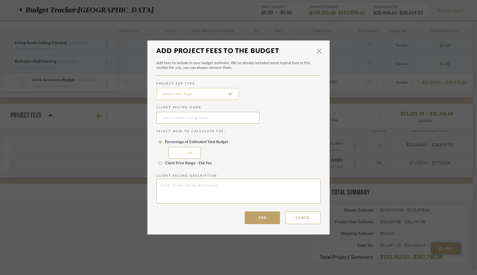
click at [230, 95] on input at bounding box center [197, 94] width 82 height 12
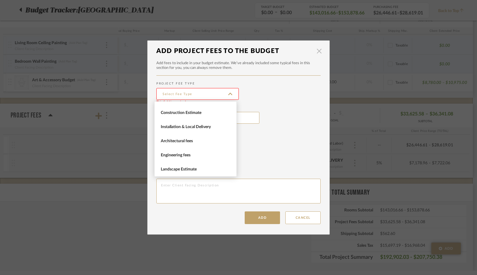
click at [316, 54] on span "button" at bounding box center [319, 51] width 12 height 12
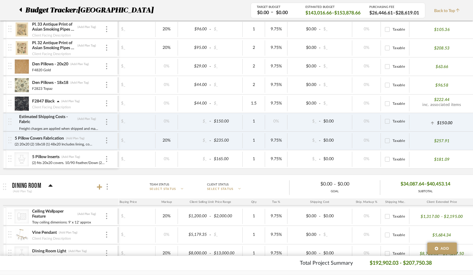
scroll to position [408, 0]
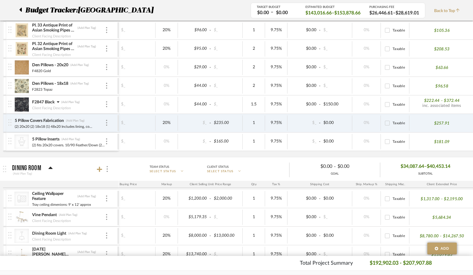
click at [453, 101] on p "$222.44 – $372.44" at bounding box center [441, 101] width 35 height 6
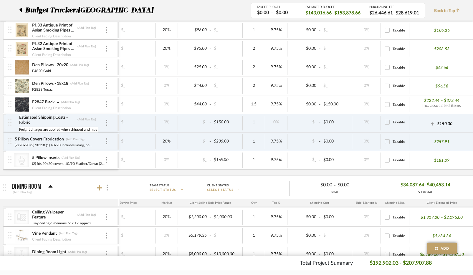
scroll to position [0, 105]
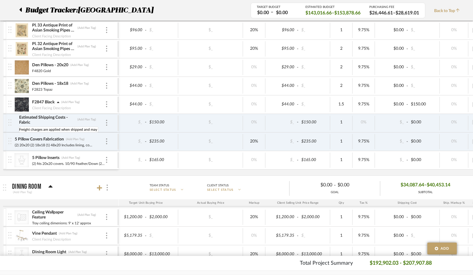
drag, startPoint x: 84, startPoint y: 129, endPoint x: 7, endPoint y: 130, distance: 77.4
click at [8, 130] on div "Estimated Shipping Costs - Fabric (Add Plan Tag) Freight charges are applied wh…" at bounding box center [62, 123] width 109 height 18
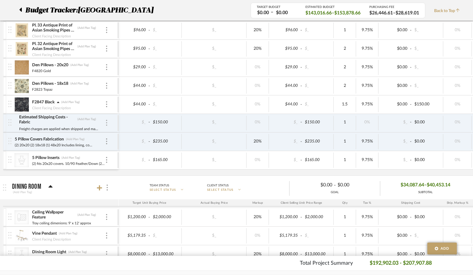
click at [107, 124] on img at bounding box center [106, 123] width 1 height 6
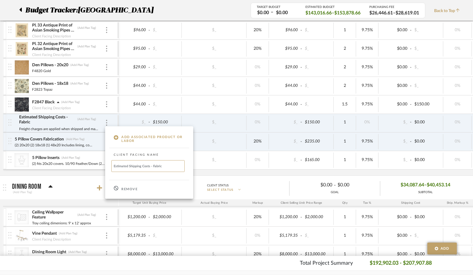
click at [128, 188] on p "Remove" at bounding box center [129, 189] width 16 height 4
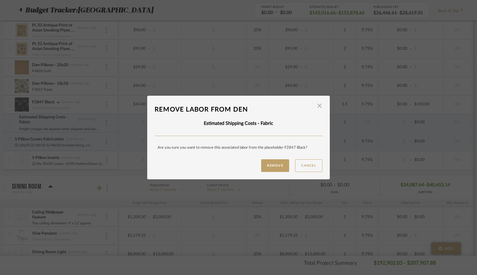
drag, startPoint x: 275, startPoint y: 165, endPoint x: 291, endPoint y: 160, distance: 16.9
click at [275, 165] on button "Remove" at bounding box center [275, 165] width 28 height 13
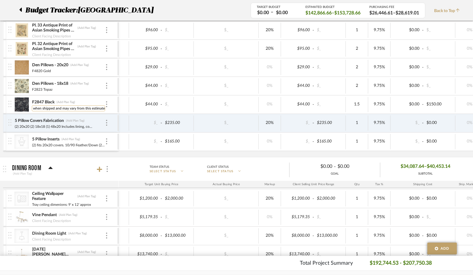
drag, startPoint x: 34, startPoint y: 109, endPoint x: 51, endPoint y: 111, distance: 17.5
click at [35, 109] on input "Freight charges are applied when shipped and may vary from this estimate" at bounding box center [68, 108] width 73 height 6
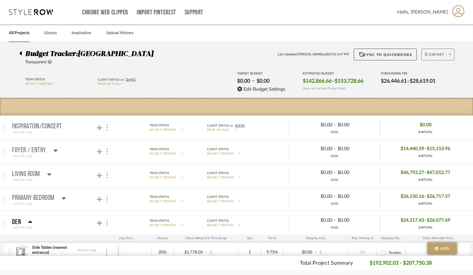
click at [449, 55] on icon at bounding box center [450, 54] width 2 height 3
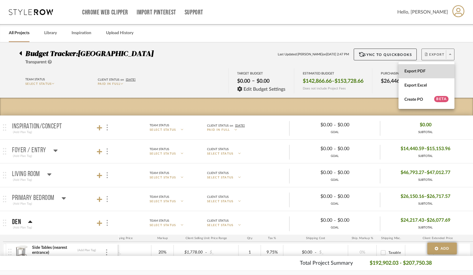
click at [424, 69] on span "Export PDF" at bounding box center [426, 71] width 44 height 5
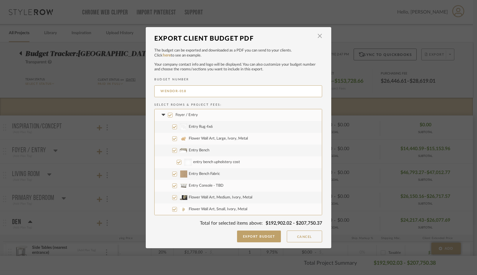
click at [170, 117] on input "Foyer / Entry" at bounding box center [170, 115] width 5 height 5
click at [162, 115] on icon at bounding box center [163, 115] width 6 height 2
click at [169, 127] on input "Living Room" at bounding box center [170, 126] width 5 height 5
click at [162, 127] on icon at bounding box center [163, 127] width 6 height 2
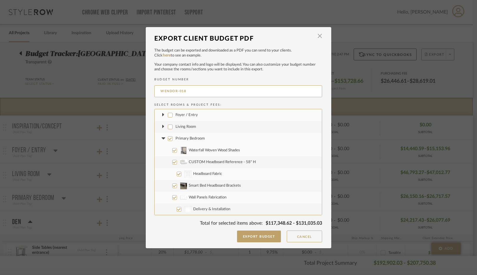
drag, startPoint x: 168, startPoint y: 139, endPoint x: 161, endPoint y: 140, distance: 7.6
click at [168, 139] on input "Primary Bedroom" at bounding box center [170, 138] width 5 height 5
click at [162, 138] on icon at bounding box center [163, 138] width 4 height 2
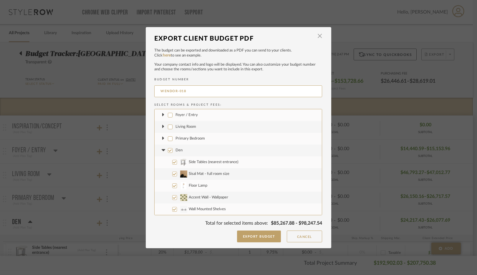
click at [168, 151] on input "Den" at bounding box center [170, 150] width 5 height 5
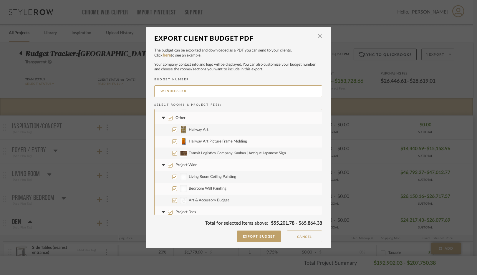
scroll to position [377, 0]
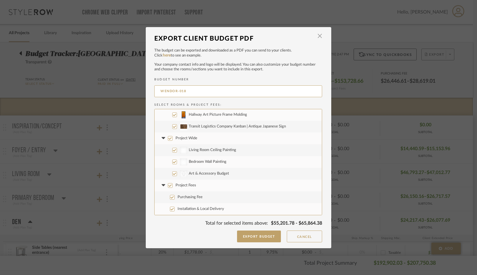
drag, startPoint x: 168, startPoint y: 185, endPoint x: 164, endPoint y: 186, distance: 4.2
click at [168, 185] on input "Project Fees" at bounding box center [170, 185] width 5 height 5
click at [162, 185] on icon at bounding box center [163, 185] width 6 height 2
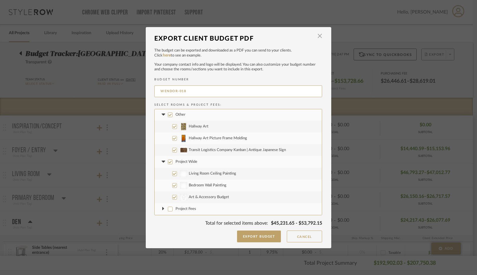
scroll to position [353, 0]
click at [168, 162] on input "Project Wide" at bounding box center [170, 162] width 5 height 5
click at [162, 161] on icon at bounding box center [163, 162] width 4 height 2
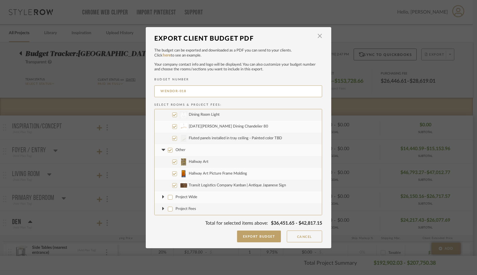
scroll to position [318, 0]
click at [169, 150] on input "Other" at bounding box center [170, 150] width 5 height 5
click at [161, 149] on icon at bounding box center [163, 150] width 4 height 2
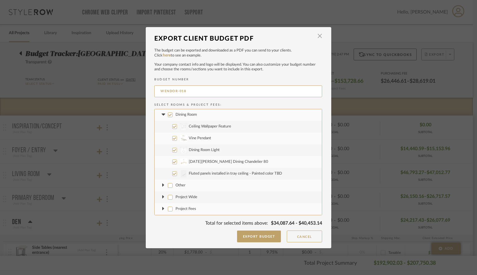
click at [168, 114] on input "Dining Room" at bounding box center [170, 114] width 5 height 5
click at [161, 115] on icon at bounding box center [163, 115] width 4 height 2
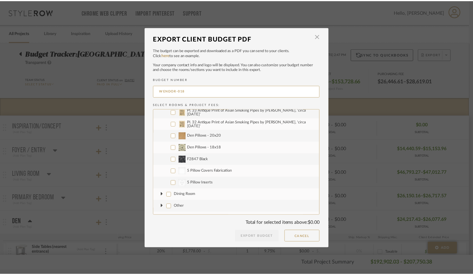
scroll to position [220, 0]
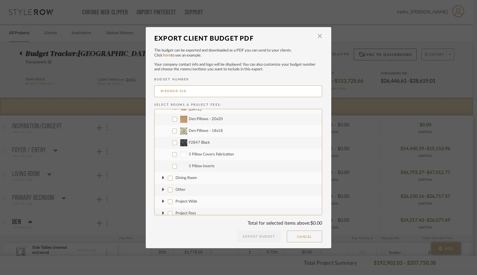
click at [172, 120] on input "Den Pillows - 20x20" at bounding box center [174, 119] width 5 height 5
click at [172, 130] on input "Den Pillows - 18x18" at bounding box center [174, 131] width 5 height 5
click at [172, 142] on input "F2847 Black" at bounding box center [174, 142] width 5 height 5
click at [172, 155] on input "5 Pillow Covers Fabrication" at bounding box center [174, 154] width 5 height 5
click at [173, 167] on input "CategoryIconAccessories Created with Sketch. 5 Pillow Inserts" at bounding box center [174, 166] width 5 height 5
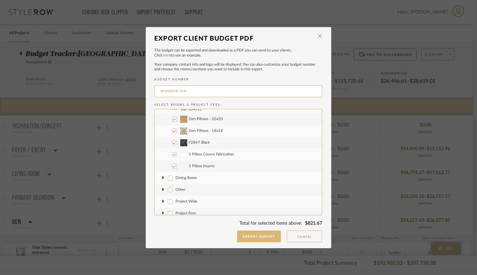
click at [265, 238] on button "Export Budget" at bounding box center [259, 236] width 44 height 12
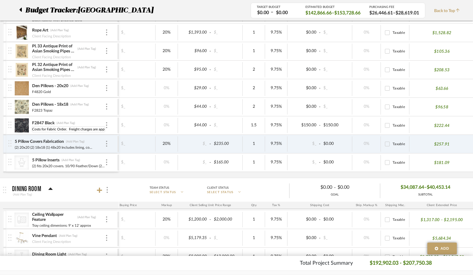
scroll to position [0, 122]
drag, startPoint x: 54, startPoint y: 129, endPoint x: 135, endPoint y: 130, distance: 80.3
click at [135, 130] on div "F2847 Black (Add Plan Tag) Includes Estimated Shipping Costs for Fabric Order. …" at bounding box center [171, 125] width 606 height 18
drag, startPoint x: 38, startPoint y: 130, endPoint x: 105, endPoint y: 133, distance: 66.9
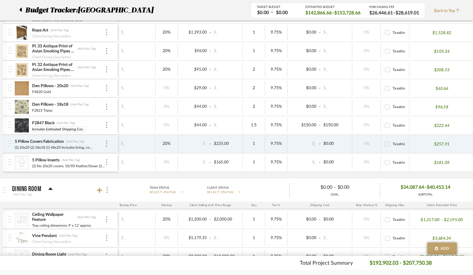
click at [105, 133] on div "F2847 Black (Add Plan Tag) Includes Estimated Shipping Cos Includes Estimated S…" at bounding box center [68, 125] width 73 height 18
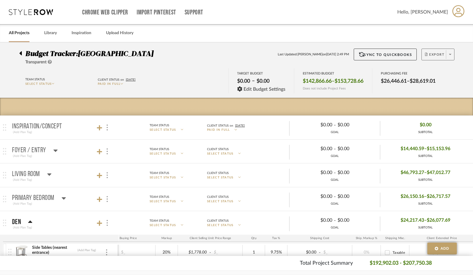
click at [451, 56] on span at bounding box center [450, 54] width 8 height 9
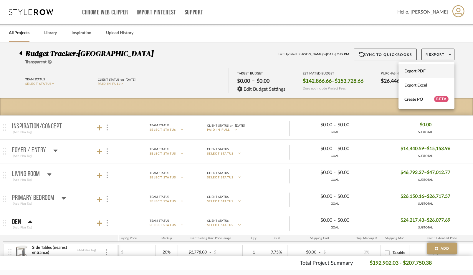
click at [427, 72] on span "Export PDF" at bounding box center [426, 71] width 44 height 5
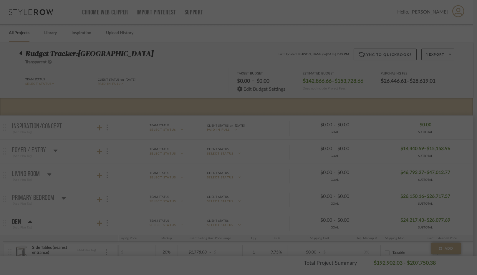
scroll to position [0, 80]
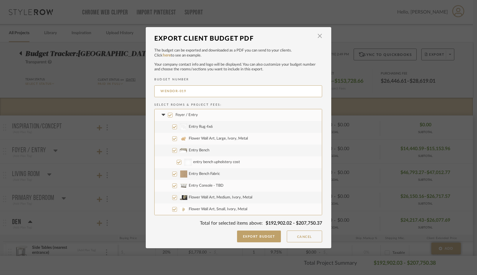
click at [169, 115] on input "Foyer / Entry" at bounding box center [170, 115] width 5 height 5
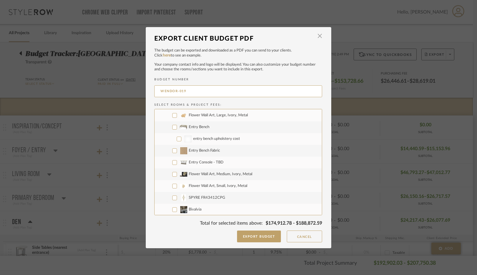
scroll to position [0, 0]
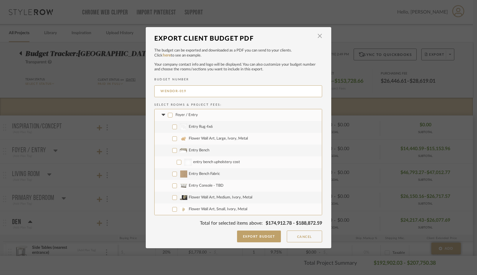
drag, startPoint x: 161, startPoint y: 114, endPoint x: 161, endPoint y: 118, distance: 3.9
click at [161, 114] on icon at bounding box center [163, 115] width 4 height 2
click at [170, 127] on input "Living Room" at bounding box center [170, 126] width 5 height 5
click at [162, 127] on icon at bounding box center [163, 127] width 6 height 2
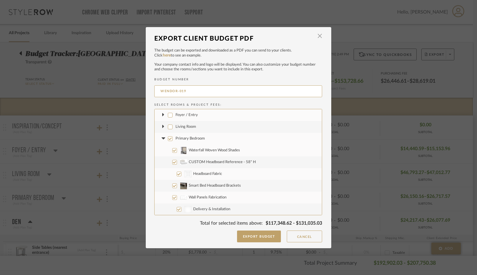
click at [168, 139] on input "Primary Bedroom" at bounding box center [170, 138] width 5 height 5
click at [162, 139] on icon at bounding box center [163, 138] width 6 height 2
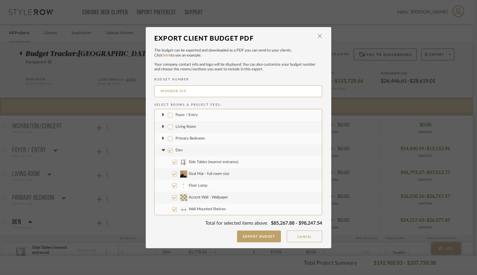
click at [168, 150] on input "Den" at bounding box center [170, 150] width 5 height 5
click at [162, 151] on icon at bounding box center [163, 150] width 6 height 2
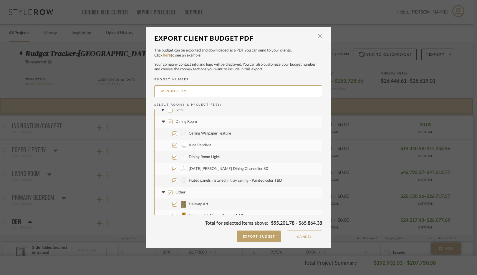
scroll to position [42, 0]
click at [168, 121] on input "Dining Room" at bounding box center [170, 120] width 5 height 5
click at [162, 121] on icon at bounding box center [163, 120] width 6 height 2
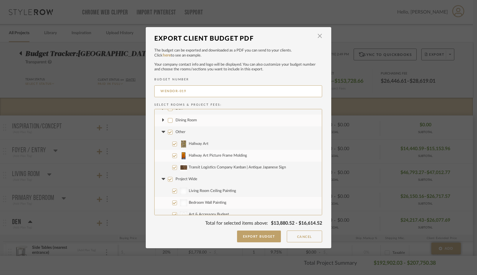
click at [168, 133] on input "Other" at bounding box center [170, 132] width 5 height 5
click at [162, 132] on icon at bounding box center [163, 132] width 6 height 2
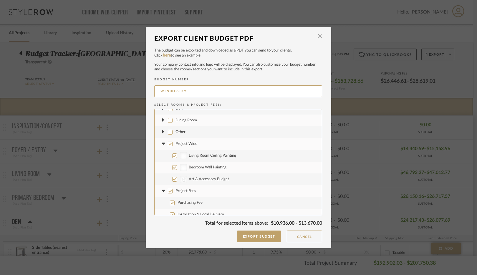
click at [169, 144] on input "Project Wide" at bounding box center [170, 144] width 5 height 5
click at [162, 143] on icon at bounding box center [163, 144] width 4 height 2
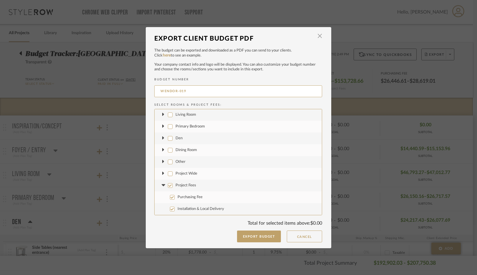
drag, startPoint x: 169, startPoint y: 186, endPoint x: 163, endPoint y: 186, distance: 5.9
click at [168, 186] on input "Project Fees" at bounding box center [170, 185] width 5 height 5
click at [162, 186] on icon at bounding box center [163, 185] width 6 height 2
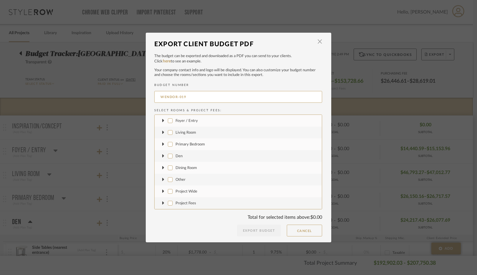
click at [162, 157] on icon at bounding box center [163, 156] width 2 height 6
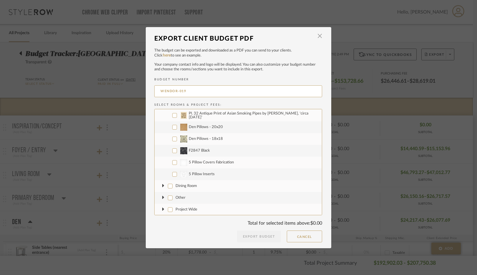
click at [172, 128] on input "Den Pillows - 20x20" at bounding box center [174, 127] width 5 height 5
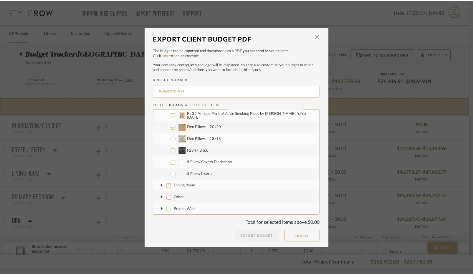
scroll to position [212, 0]
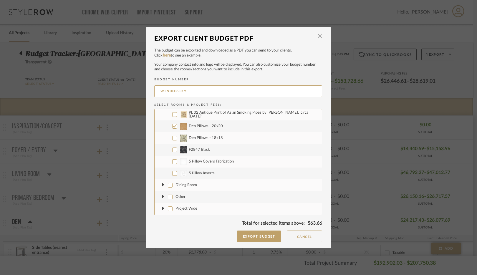
drag, startPoint x: 173, startPoint y: 138, endPoint x: 173, endPoint y: 147, distance: 9.4
click at [173, 139] on input "Den Pillows - 18x18" at bounding box center [174, 138] width 5 height 5
click at [173, 148] on input "F2847 Black" at bounding box center [174, 149] width 5 height 5
click at [173, 162] on input "5 Pillow Covers Fabrication" at bounding box center [174, 161] width 5 height 5
click at [172, 172] on input "CategoryIconAccessories Created with Sketch. 5 Pillow Inserts" at bounding box center [174, 173] width 5 height 5
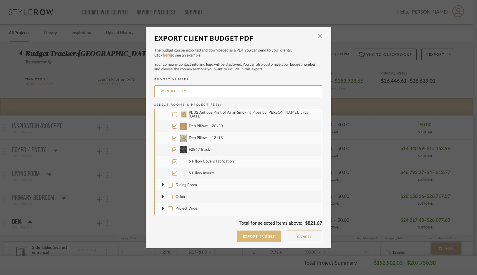
click at [267, 235] on button "Export Budget" at bounding box center [259, 236] width 44 height 12
